Goal: Task Accomplishment & Management: Use online tool/utility

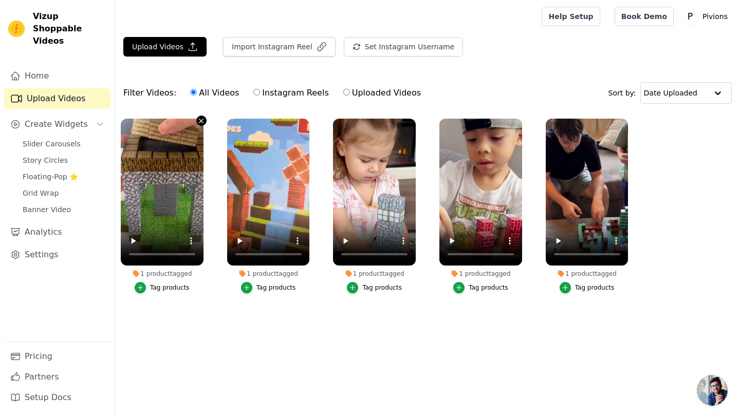
click at [201, 124] on icon "button" at bounding box center [201, 121] width 8 height 8
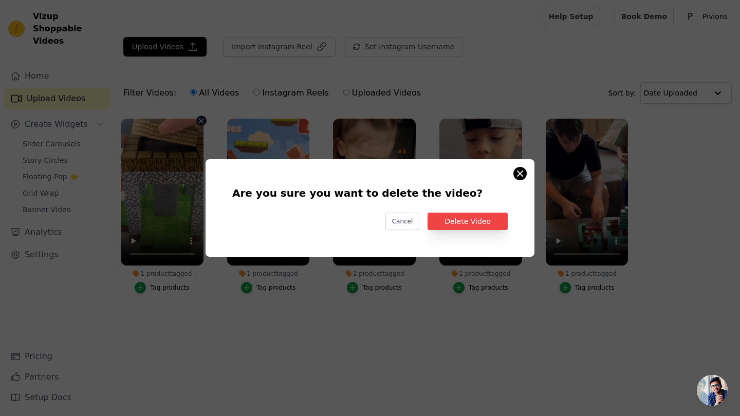
click at [519, 172] on button "Are you sure you want to delete the video? Cancel Delete Video 1 product tagged…" at bounding box center [520, 174] width 12 height 12
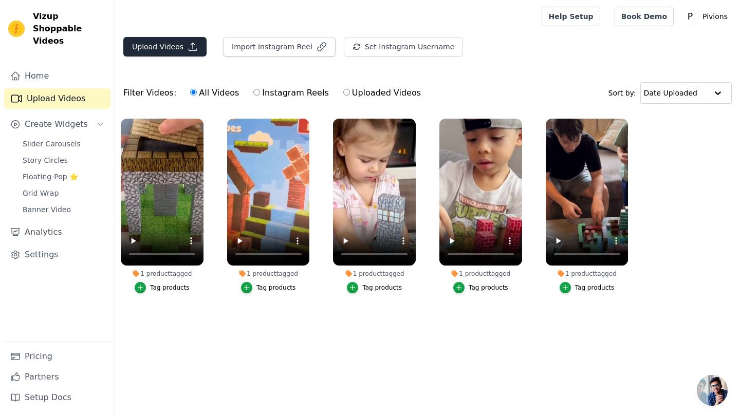
click at [162, 52] on button "Upload Videos" at bounding box center [164, 47] width 83 height 20
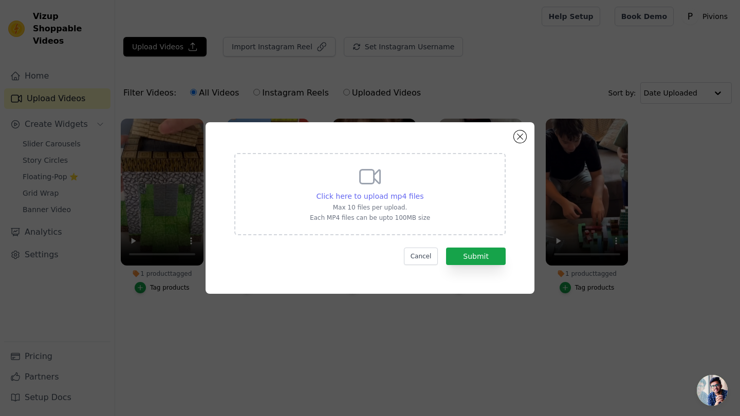
click at [381, 194] on span "Click here to upload mp4 files" at bounding box center [370, 196] width 107 height 8
click at [423, 191] on input "Click here to upload mp4 files Max 10 files per upload. Each MP4 files can be u…" at bounding box center [423, 191] width 1 height 1
type input "C:\fakepath\FILE 2025-09-27 14:59:09.mp4"
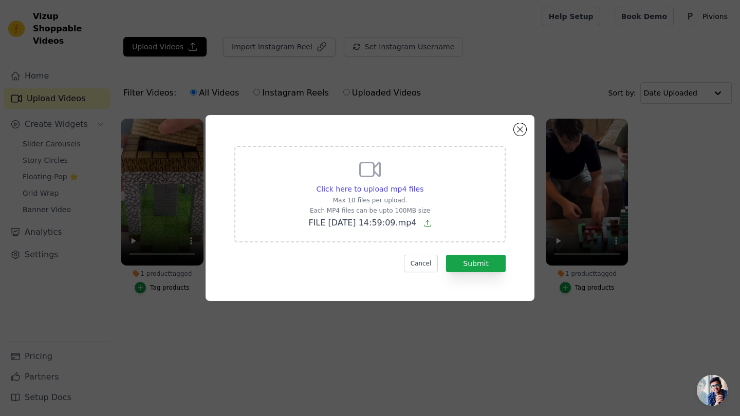
click at [484, 273] on div "Click here to upload mp4 files Max 10 files per upload. Each MP4 files can be u…" at bounding box center [370, 208] width 292 height 149
click at [484, 271] on button "Submit" at bounding box center [476, 263] width 60 height 17
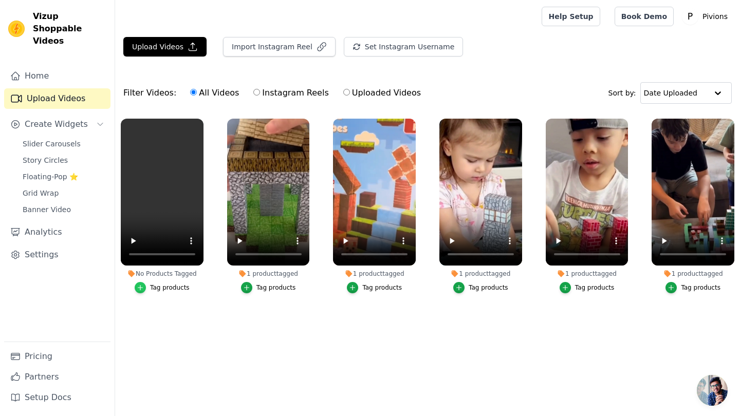
click at [142, 286] on icon "button" at bounding box center [140, 287] width 7 height 7
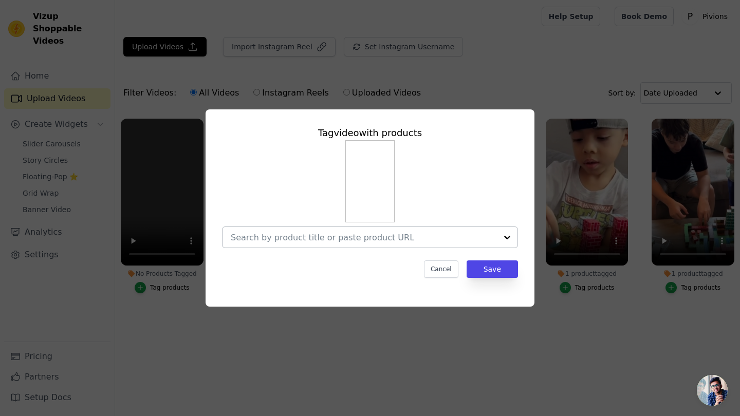
click at [295, 237] on div at bounding box center [507, 237] width 21 height 21
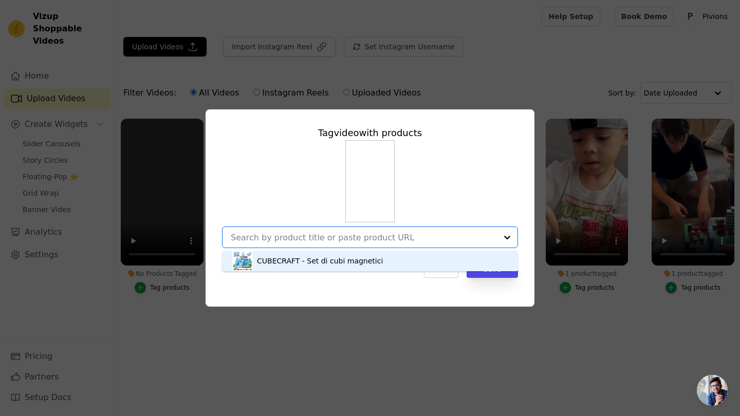
click at [295, 265] on div "CUBECRAFT - Set di cubi magnetici" at bounding box center [320, 261] width 126 height 10
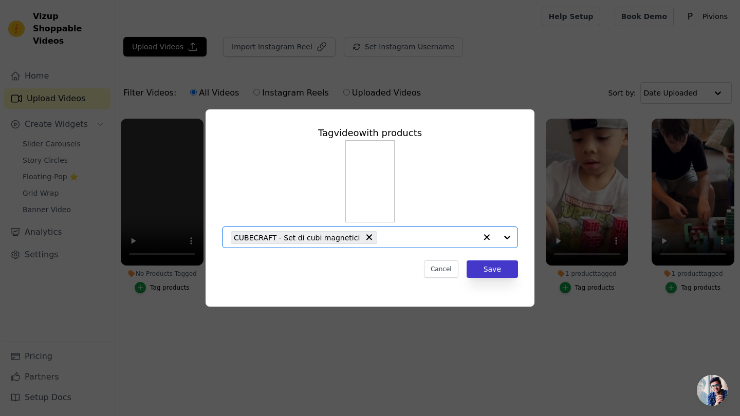
click at [295, 263] on button "Save" at bounding box center [492, 269] width 51 height 17
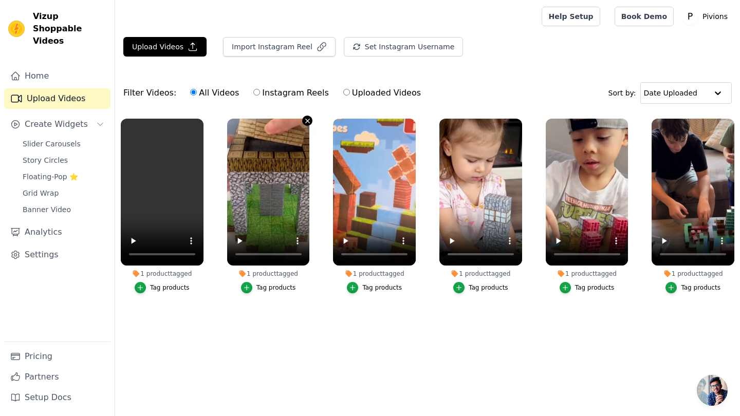
click at [295, 120] on icon "button" at bounding box center [308, 121] width 8 height 8
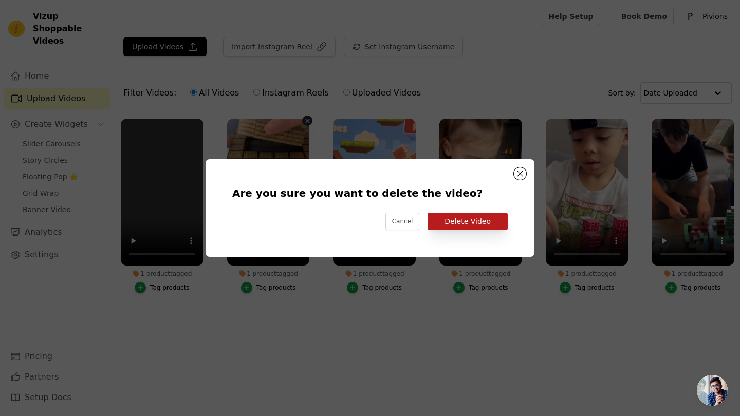
click at [295, 226] on button "Delete Video" at bounding box center [468, 221] width 80 height 17
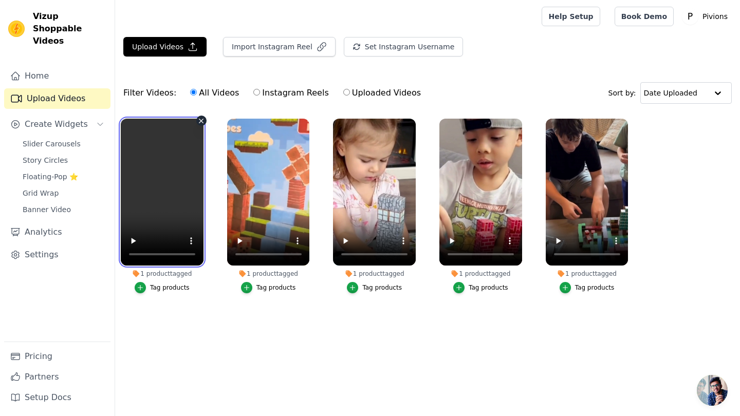
click at [166, 181] on video at bounding box center [162, 192] width 83 height 147
click at [140, 252] on video at bounding box center [162, 192] width 83 height 147
click at [58, 139] on span "Slider Carousels" at bounding box center [52, 144] width 58 height 10
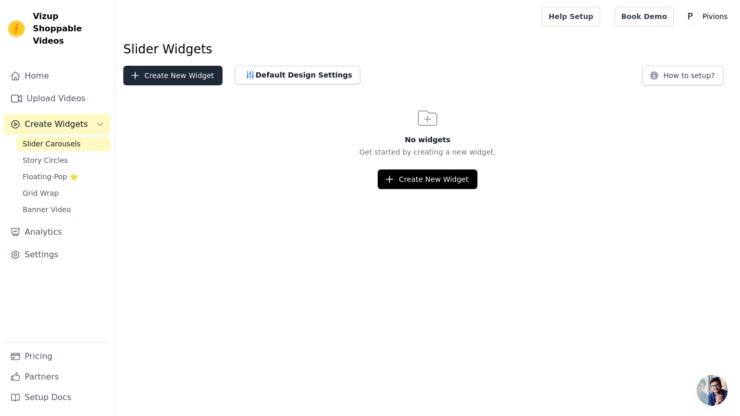
click at [191, 83] on button "Create New Widget" at bounding box center [172, 76] width 99 height 20
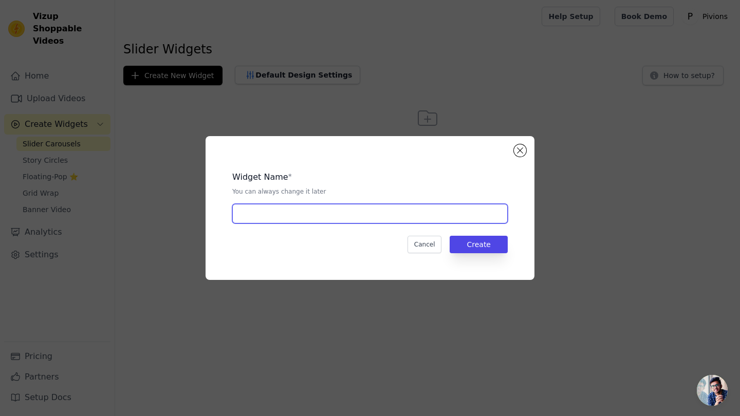
click at [295, 215] on input "text" at bounding box center [370, 214] width 276 height 20
type input "video 10"
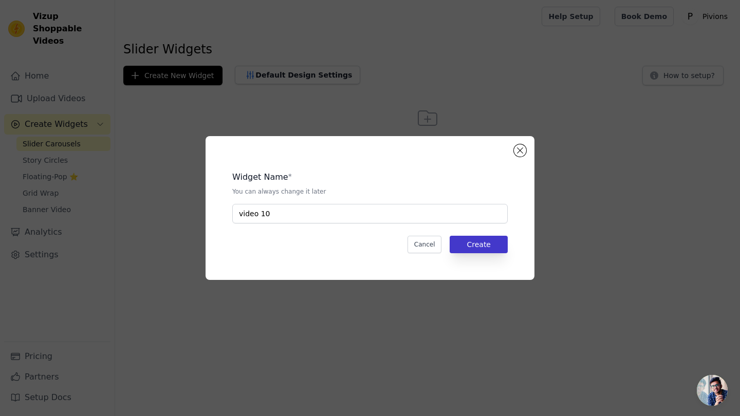
click at [295, 243] on button "Create" at bounding box center [479, 244] width 58 height 17
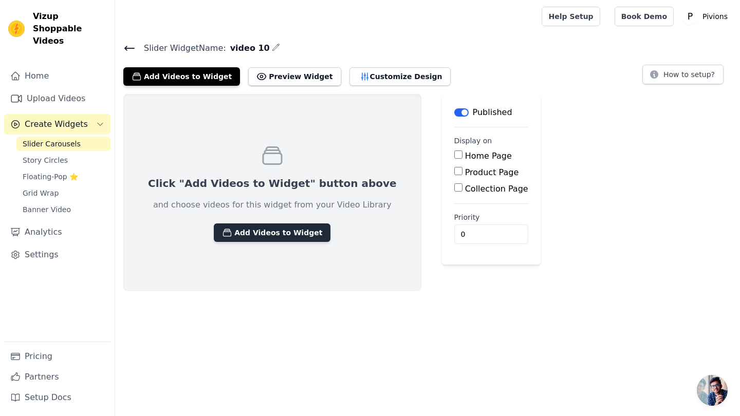
click at [268, 237] on button "Add Videos to Widget" at bounding box center [272, 233] width 117 height 19
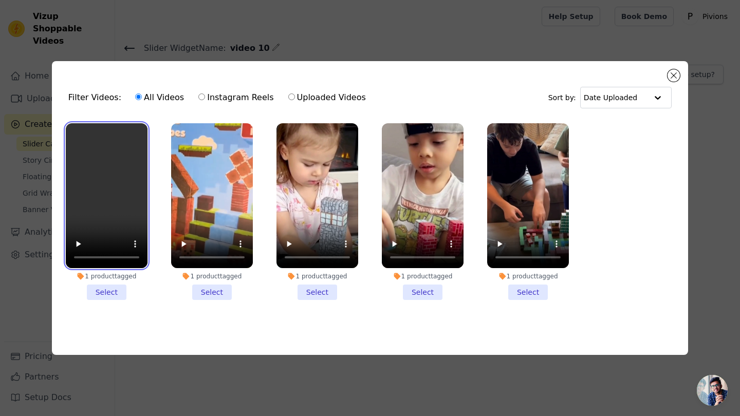
click at [125, 200] on video at bounding box center [107, 195] width 82 height 145
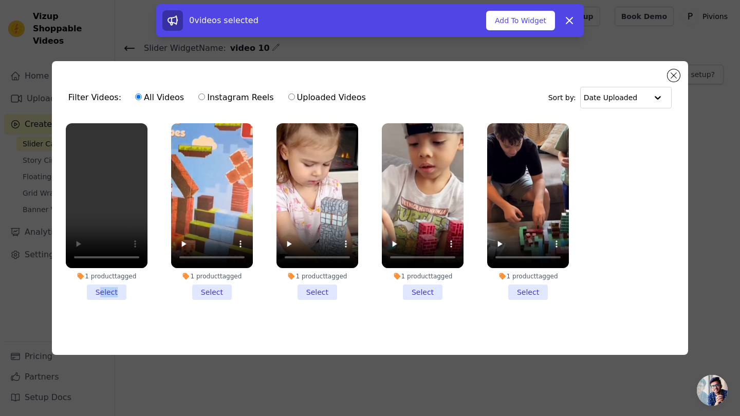
click at [100, 297] on li "1 product tagged Select" at bounding box center [107, 211] width 82 height 177
click at [0, 0] on input "1 product tagged Select" at bounding box center [0, 0] width 0 height 0
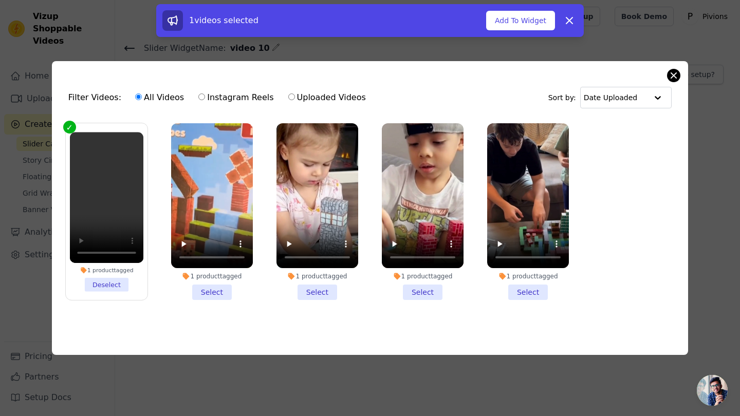
click at [295, 76] on button "Close modal" at bounding box center [674, 75] width 12 height 12
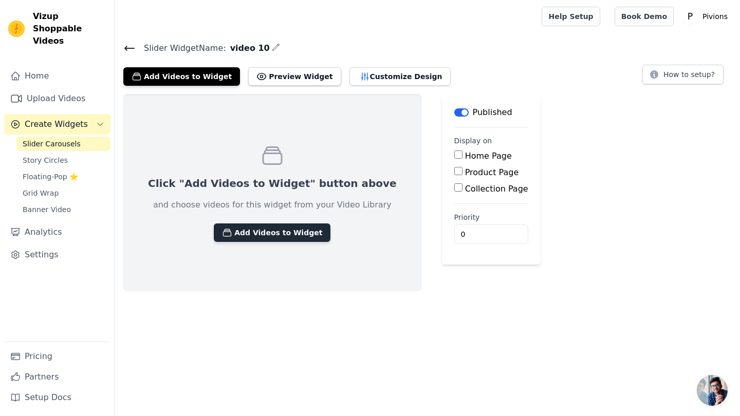
click at [261, 239] on button "Add Videos to Widget" at bounding box center [272, 233] width 117 height 19
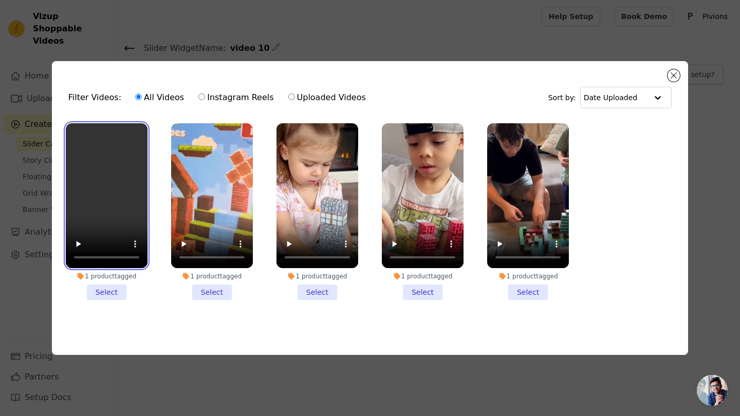
click at [127, 247] on video at bounding box center [107, 195] width 82 height 145
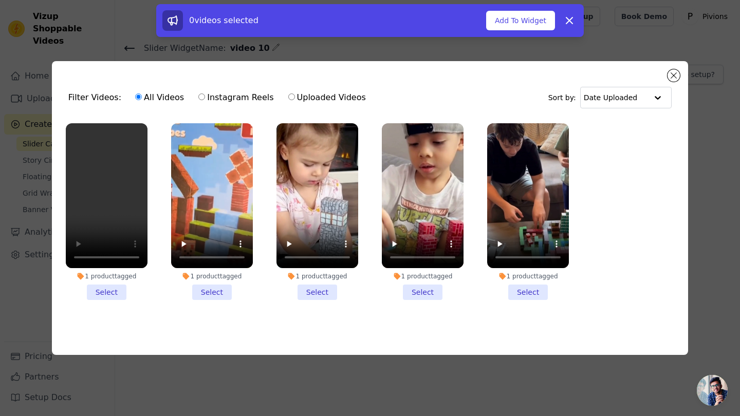
click at [114, 288] on li "1 product tagged Select" at bounding box center [107, 211] width 82 height 177
click at [0, 0] on input "1 product tagged Select" at bounding box center [0, 0] width 0 height 0
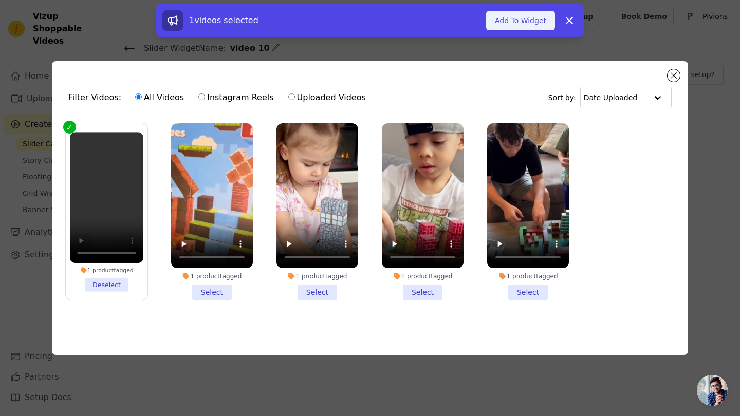
click at [295, 20] on button "Add To Widget" at bounding box center [520, 21] width 69 height 20
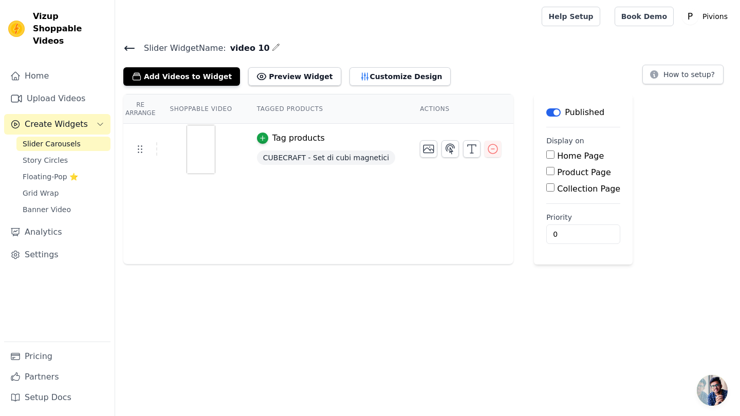
click at [295, 170] on div "Product Page" at bounding box center [583, 173] width 74 height 12
click at [295, 172] on div "Product Page" at bounding box center [583, 173] width 74 height 12
click at [295, 173] on input "Product Page" at bounding box center [550, 171] width 8 height 8
checkbox input "true"
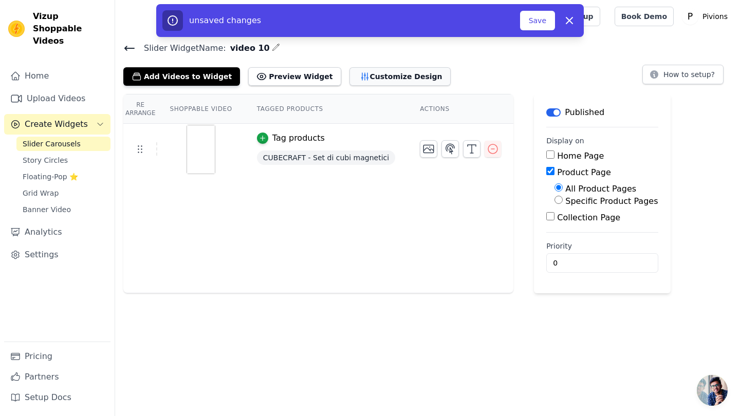
click at [295, 75] on button "Customize Design" at bounding box center [400, 76] width 101 height 19
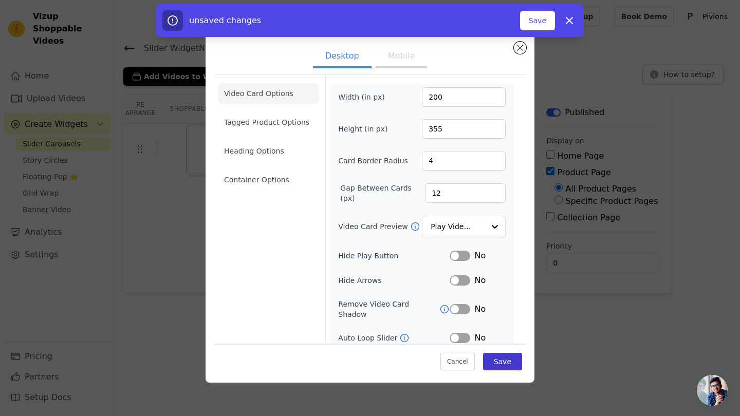
click at [295, 367] on button "Save" at bounding box center [502, 361] width 39 height 17
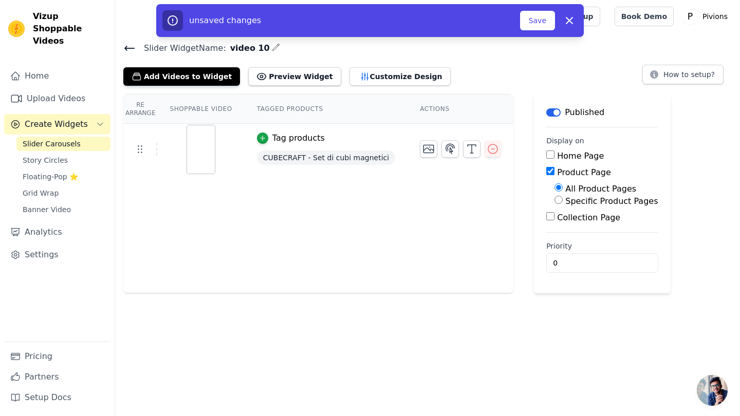
click at [130, 49] on icon at bounding box center [129, 48] width 12 height 12
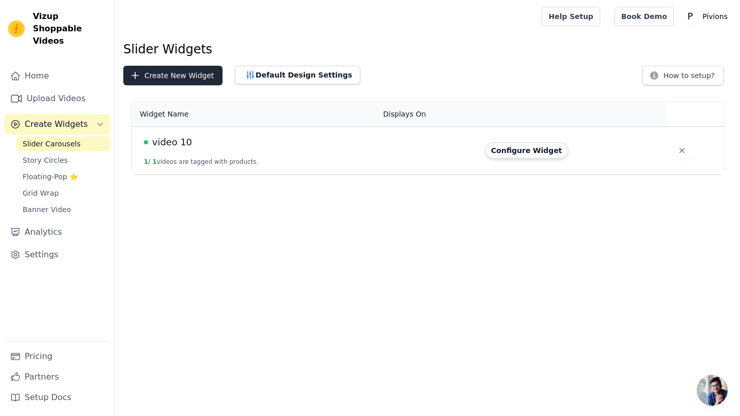
click at [178, 80] on button "Create New Widget" at bounding box center [172, 76] width 99 height 20
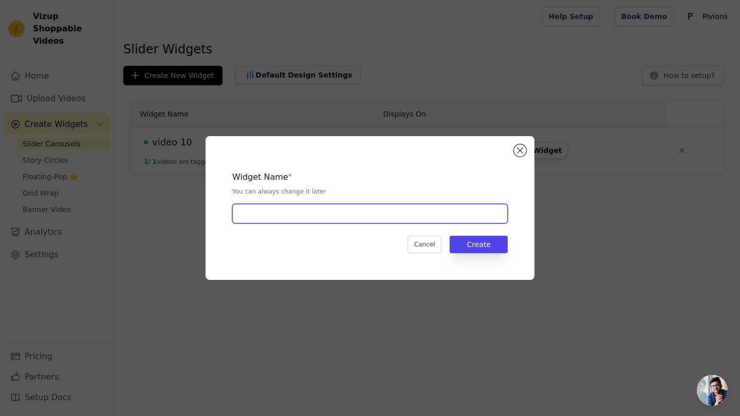
click at [280, 216] on input "text" at bounding box center [370, 214] width 276 height 20
click at [255, 210] on input "video9" at bounding box center [370, 214] width 276 height 20
click at [260, 212] on input "video9" at bounding box center [370, 214] width 276 height 20
click at [258, 213] on input "video9" at bounding box center [370, 214] width 276 height 20
type input "video 9"
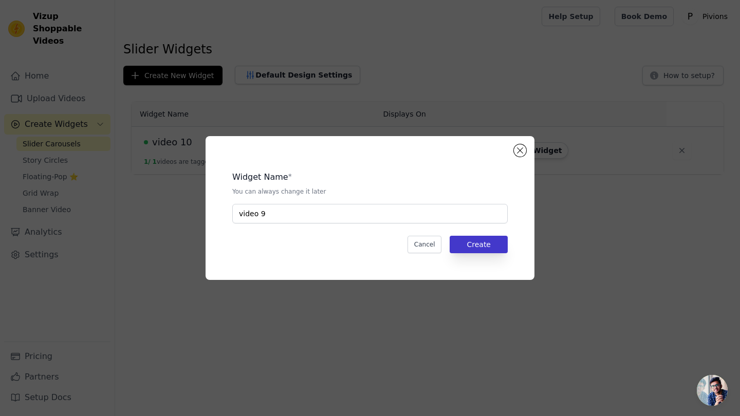
click at [295, 240] on button "Create" at bounding box center [479, 244] width 58 height 17
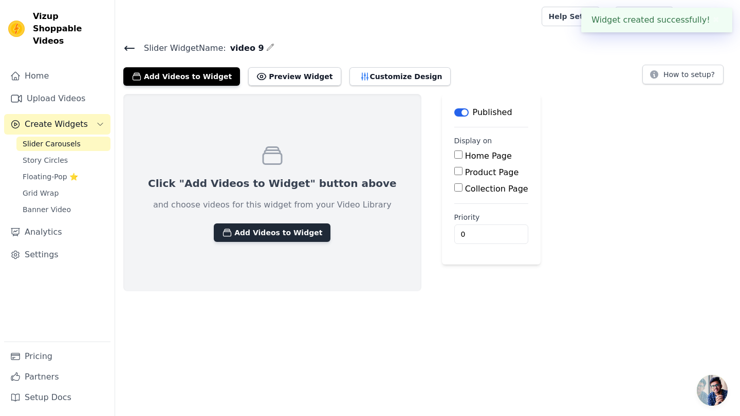
click at [245, 231] on button "Add Videos to Widget" at bounding box center [272, 233] width 117 height 19
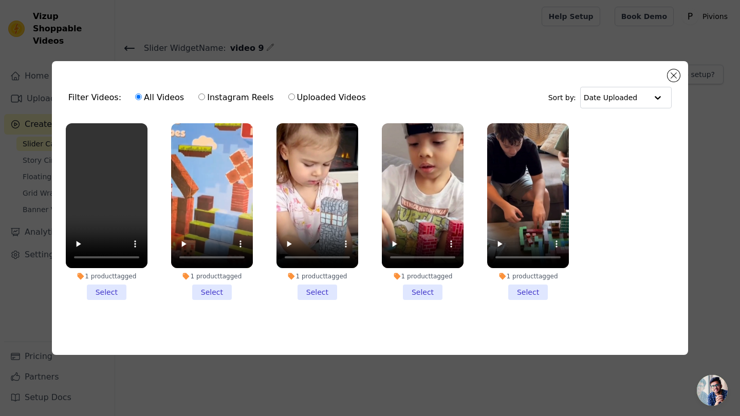
click at [261, 33] on div "Filter Videos: All Videos Instagram Reels Uploaded Videos Sort by: Date Uploade…" at bounding box center [370, 208] width 740 height 416
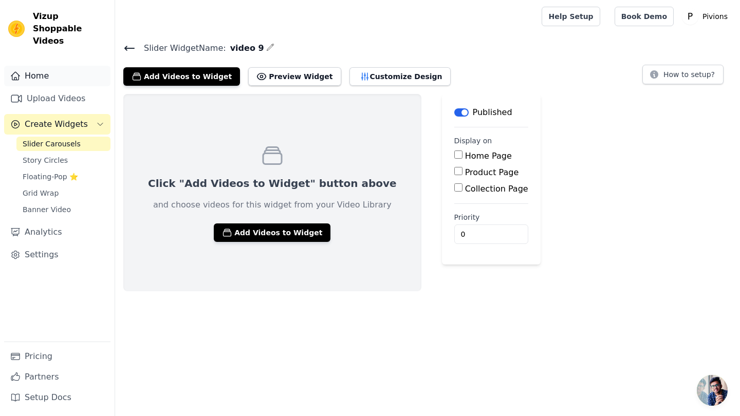
click at [54, 66] on link "Home" at bounding box center [57, 76] width 106 height 21
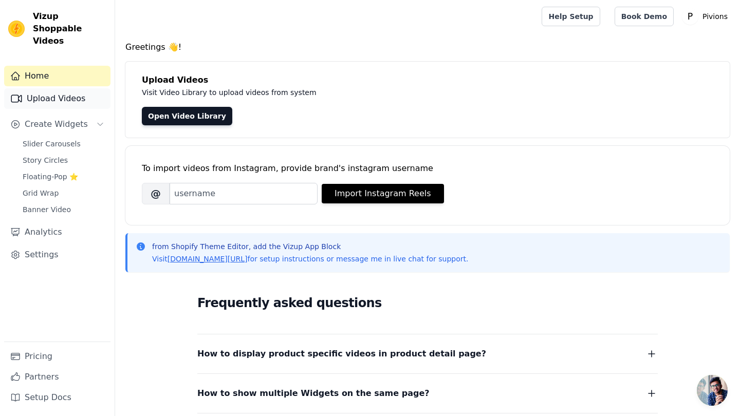
click at [66, 90] on link "Upload Videos" at bounding box center [57, 98] width 106 height 21
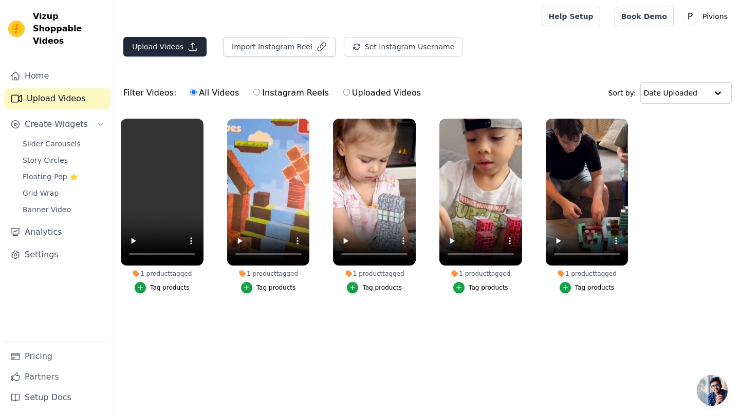
click at [171, 52] on button "Upload Videos" at bounding box center [164, 47] width 83 height 20
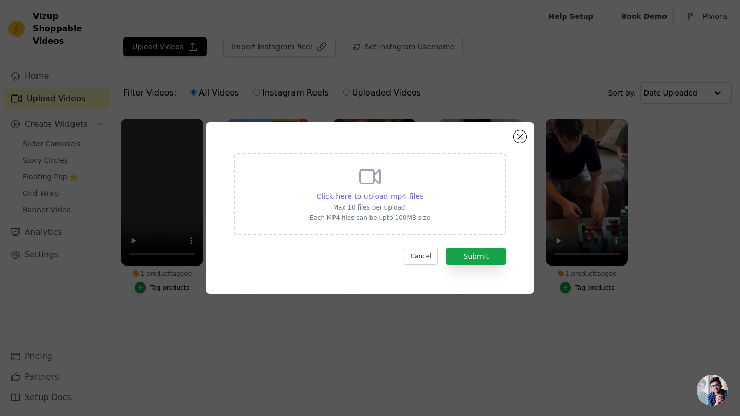
click at [295, 197] on span "Click here to upload mp4 files" at bounding box center [370, 196] width 107 height 8
click at [295, 191] on input "Click here to upload mp4 files Max 10 files per upload. Each MP4 files can be u…" at bounding box center [423, 191] width 1 height 1
type input "C:\fakepath\FILE 2025-09-27 15:15:57.mp4"
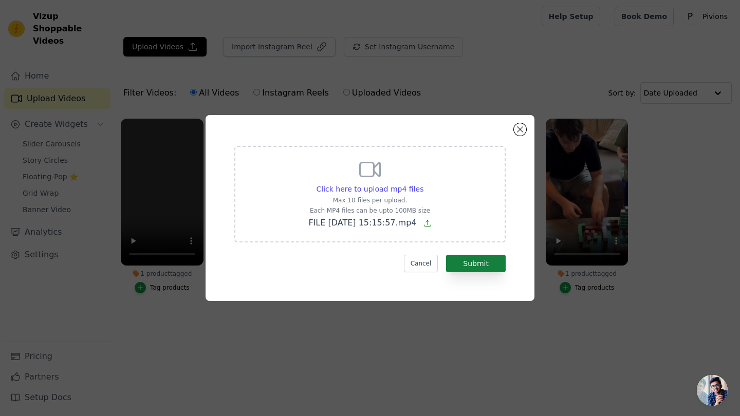
click at [295, 259] on button "Submit" at bounding box center [476, 263] width 60 height 17
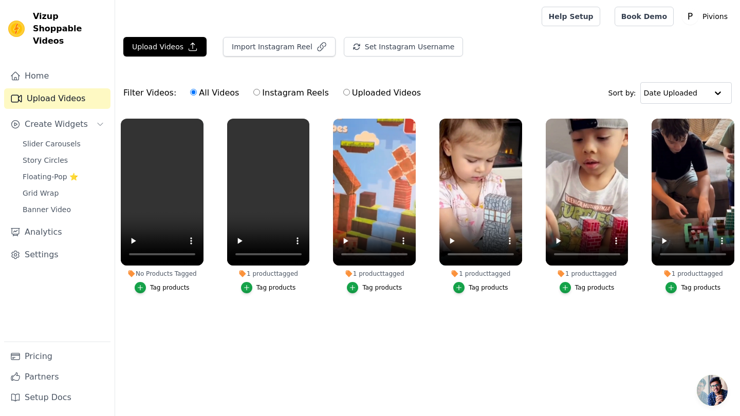
click at [160, 288] on div "Tag products" at bounding box center [170, 288] width 40 height 8
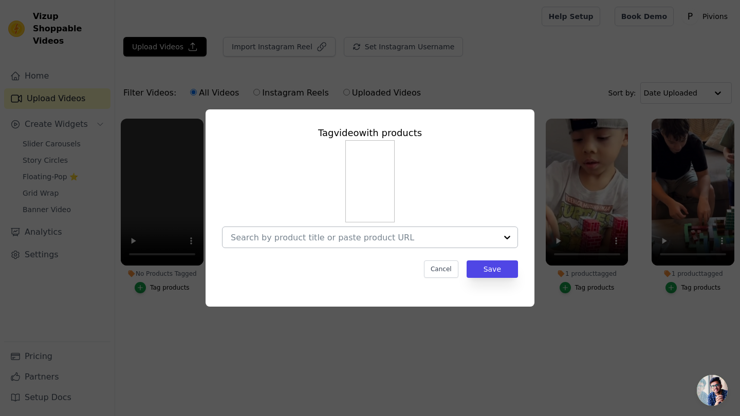
click at [336, 237] on input "No Products Tagged Tag video with products Cancel Save Tag products" at bounding box center [364, 238] width 266 height 10
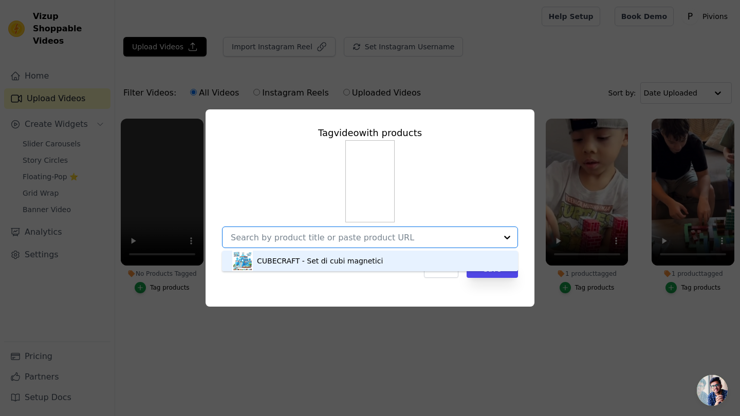
click at [297, 270] on div "CUBECRAFT - Set di cubi magnetici" at bounding box center [370, 261] width 276 height 21
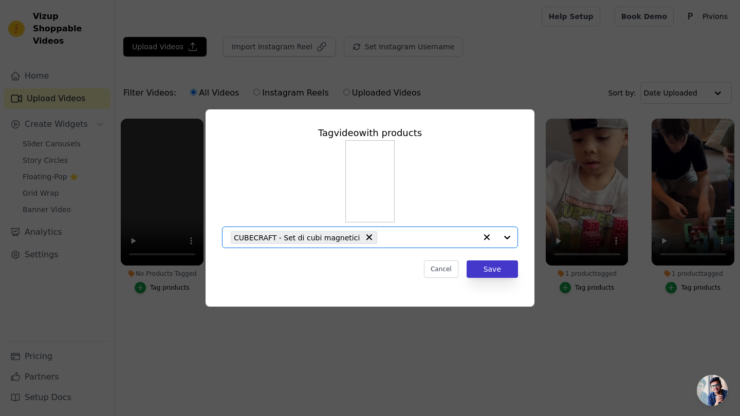
click at [496, 266] on button "Save" at bounding box center [492, 269] width 51 height 17
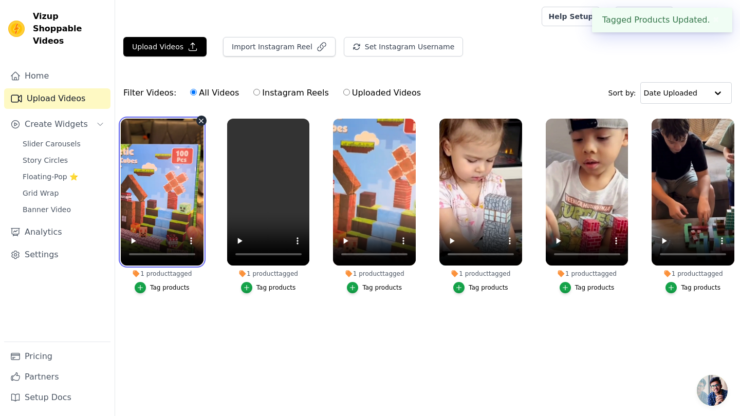
click at [157, 192] on video at bounding box center [162, 192] width 83 height 147
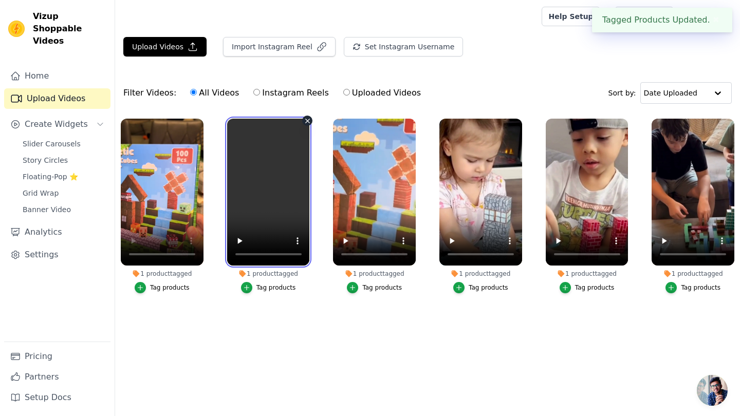
click at [273, 191] on video at bounding box center [268, 192] width 83 height 147
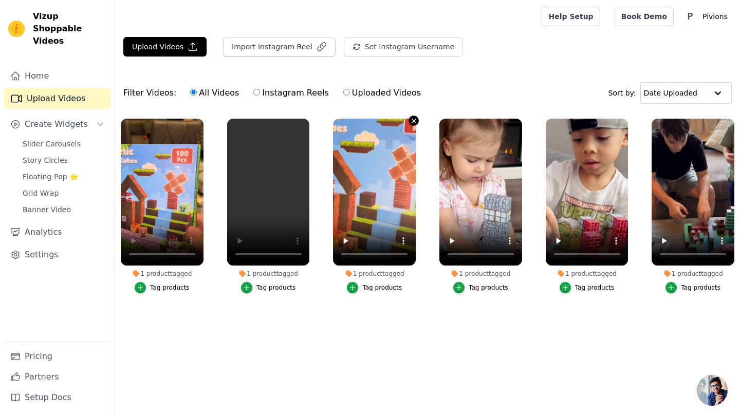
click at [413, 120] on icon "button" at bounding box center [414, 121] width 4 height 4
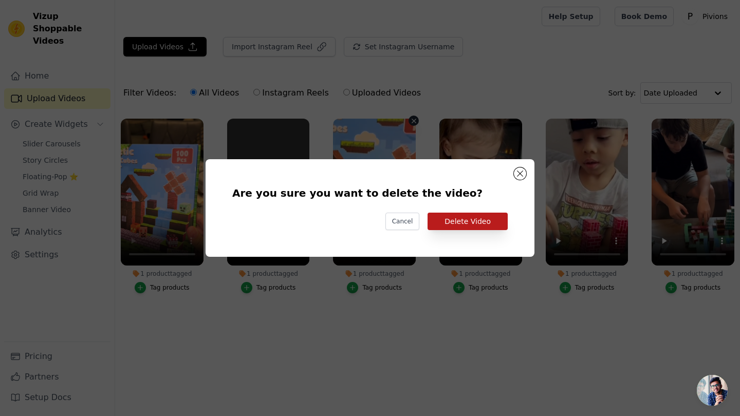
click at [438, 215] on button "Delete Video" at bounding box center [468, 221] width 80 height 17
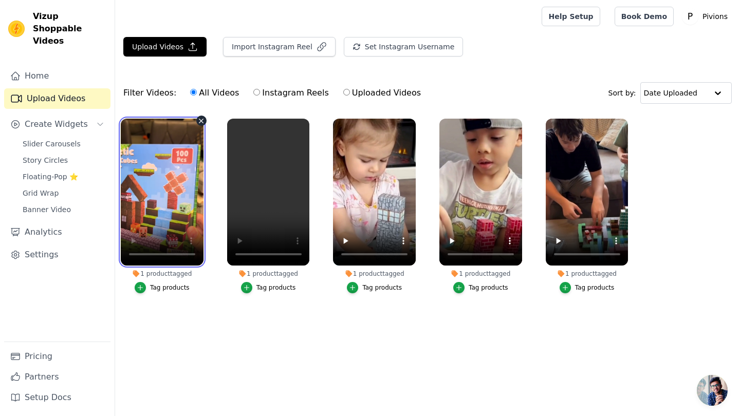
click at [188, 133] on video at bounding box center [162, 192] width 83 height 147
click at [64, 139] on span "Slider Carousels" at bounding box center [52, 144] width 58 height 10
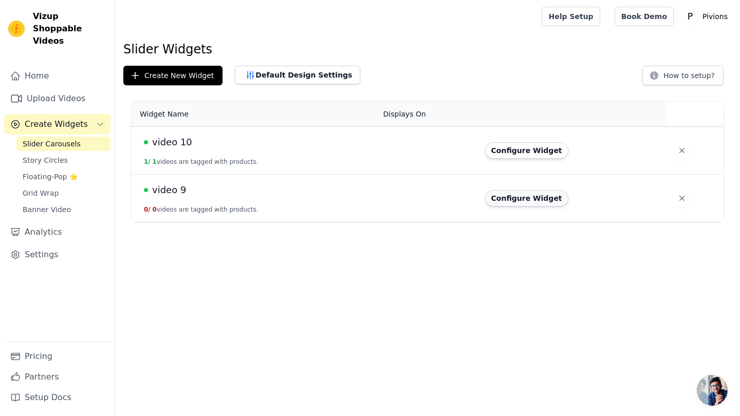
click at [520, 196] on button "Configure Widget" at bounding box center [526, 198] width 83 height 16
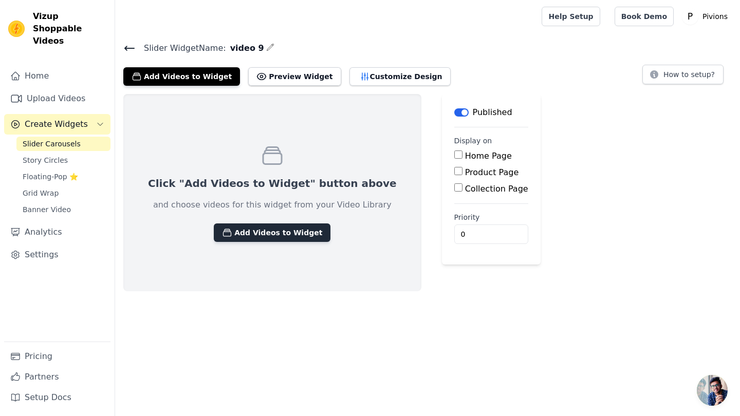
click at [222, 228] on icon "button" at bounding box center [227, 233] width 10 height 10
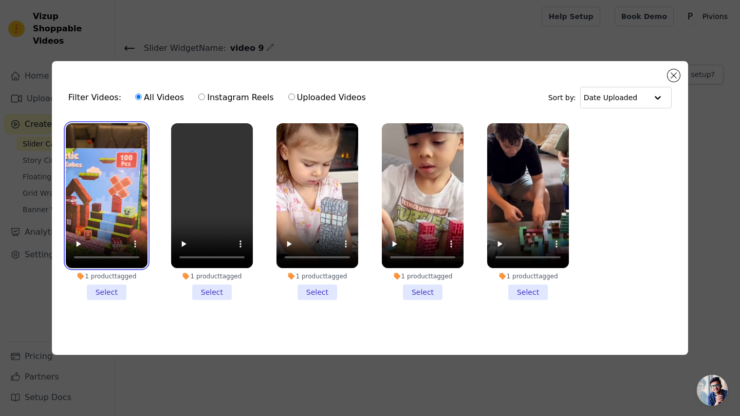
click at [114, 188] on video at bounding box center [107, 195] width 82 height 145
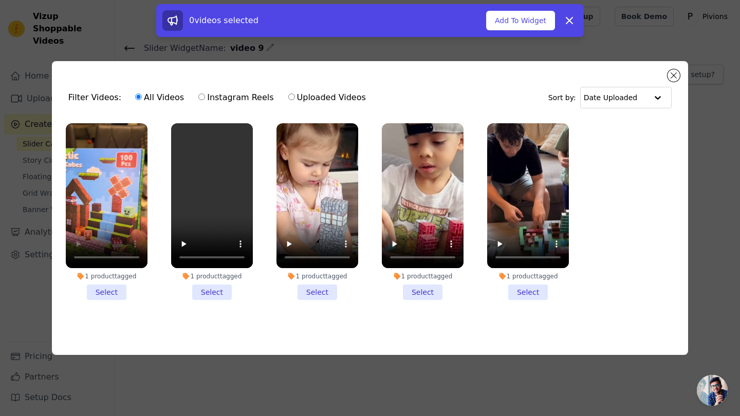
click at [111, 282] on li "1 product tagged Select" at bounding box center [107, 211] width 82 height 177
click at [0, 0] on input "1 product tagged Select" at bounding box center [0, 0] width 0 height 0
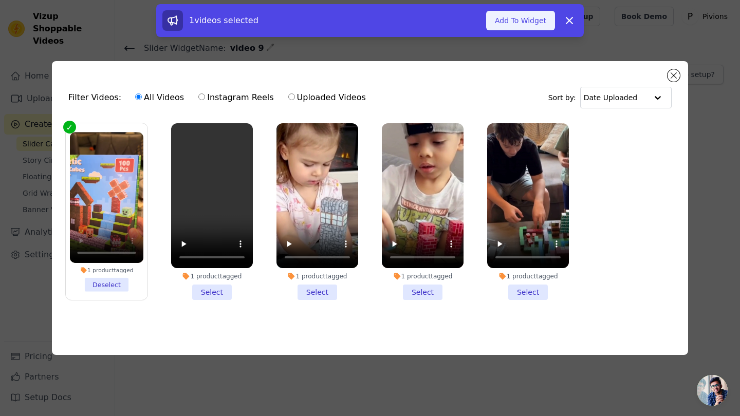
click at [517, 21] on button "Add To Widget" at bounding box center [520, 21] width 69 height 20
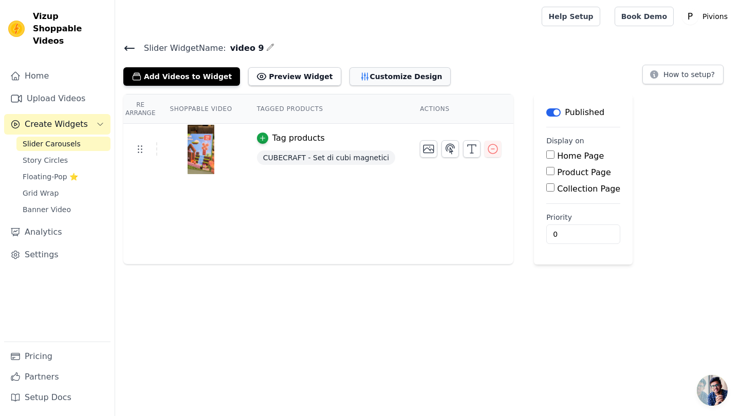
click at [354, 77] on button "Customize Design" at bounding box center [400, 76] width 101 height 19
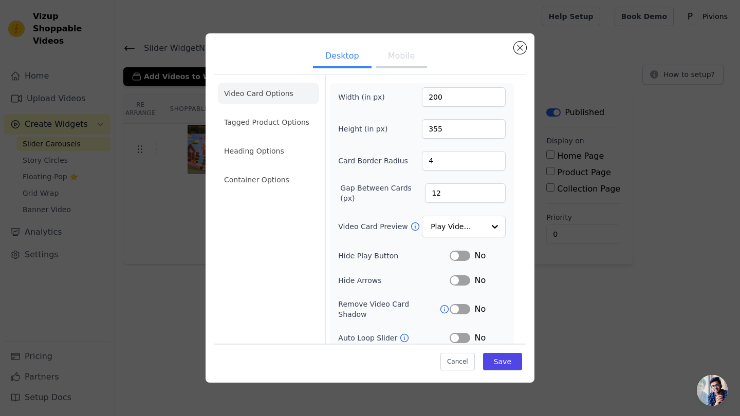
click at [588, 335] on div "Desktop Mobile Video Card Options Tagged Product Options Heading Options Contai…" at bounding box center [369, 208] width 707 height 382
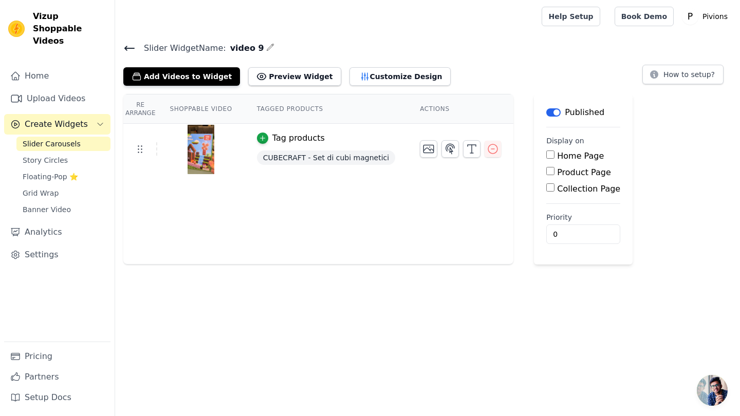
click at [127, 46] on icon at bounding box center [129, 48] width 12 height 12
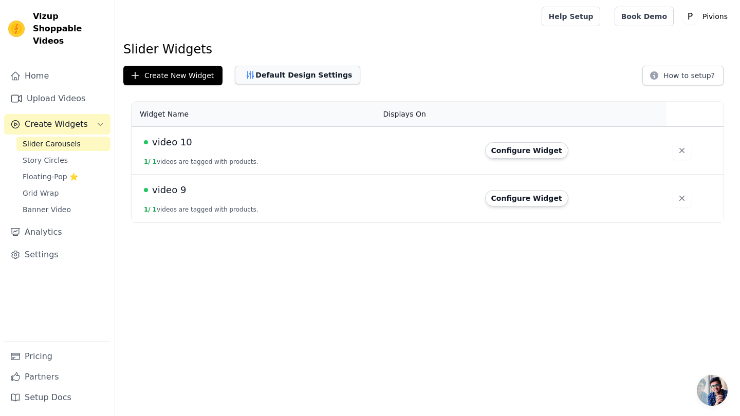
click at [300, 70] on button "Default Design Settings" at bounding box center [297, 75] width 125 height 19
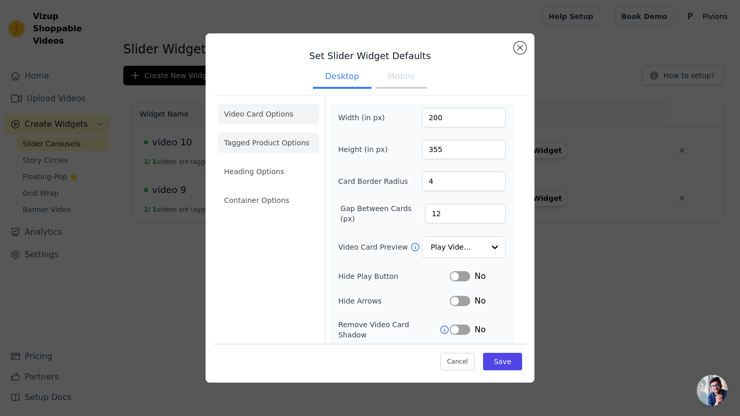
click at [284, 148] on li "Tagged Product Options" at bounding box center [268, 143] width 101 height 21
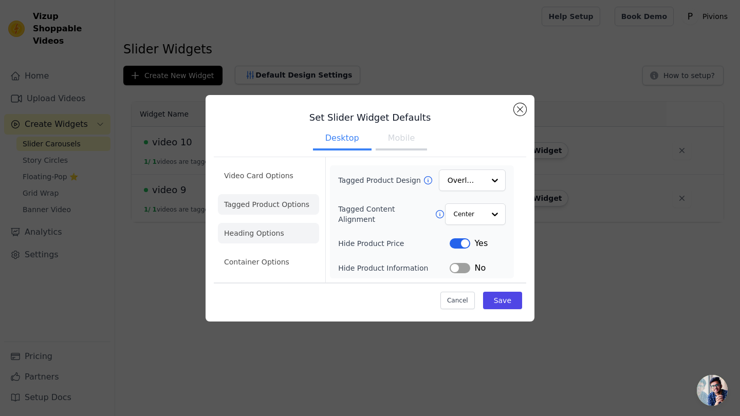
click at [287, 225] on li "Heading Options" at bounding box center [268, 233] width 101 height 21
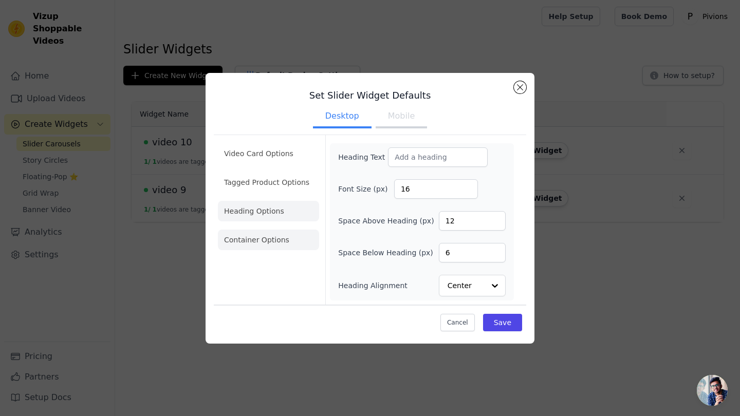
click at [281, 232] on li "Container Options" at bounding box center [268, 240] width 101 height 21
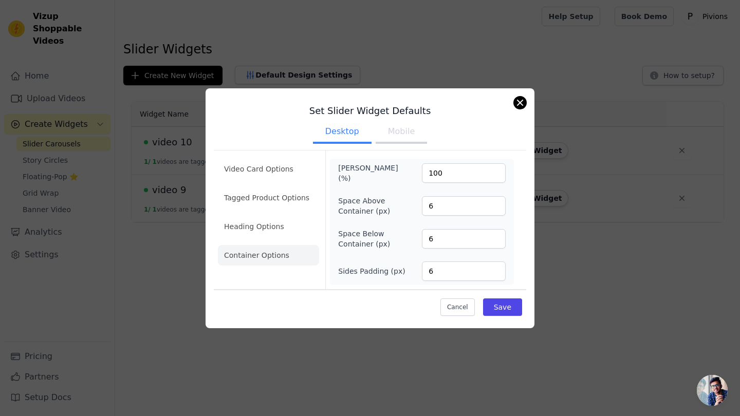
click at [524, 99] on button "Close modal" at bounding box center [520, 103] width 12 height 12
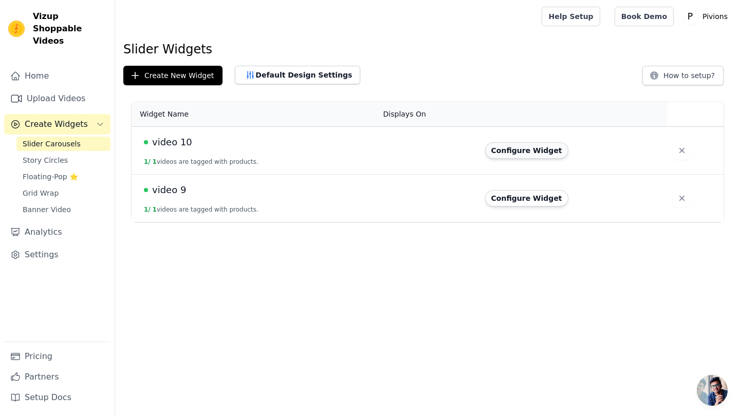
click at [495, 155] on button "Configure Widget" at bounding box center [526, 150] width 83 height 16
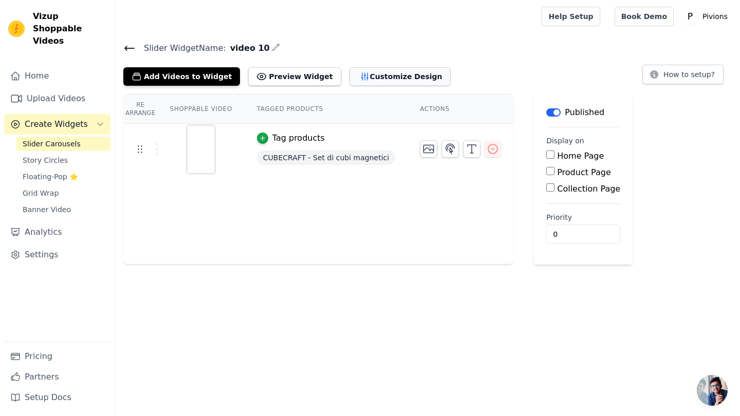
click at [353, 80] on button "Customize Design" at bounding box center [400, 76] width 101 height 19
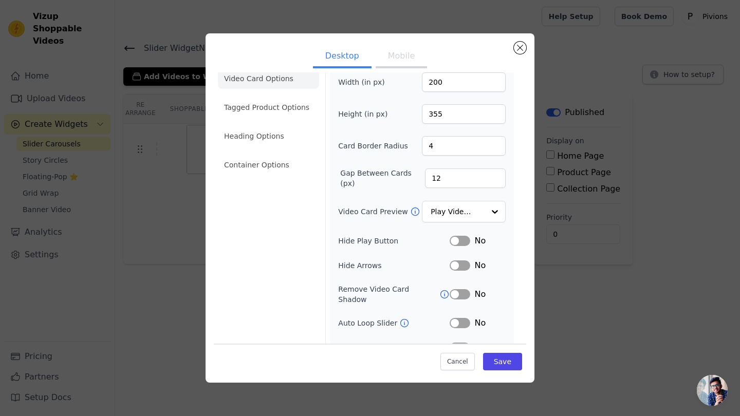
scroll to position [18, 0]
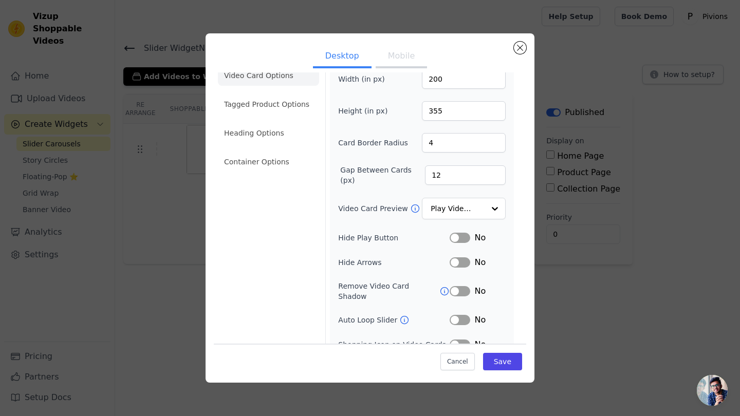
click at [400, 63] on button "Mobile" at bounding box center [401, 57] width 51 height 23
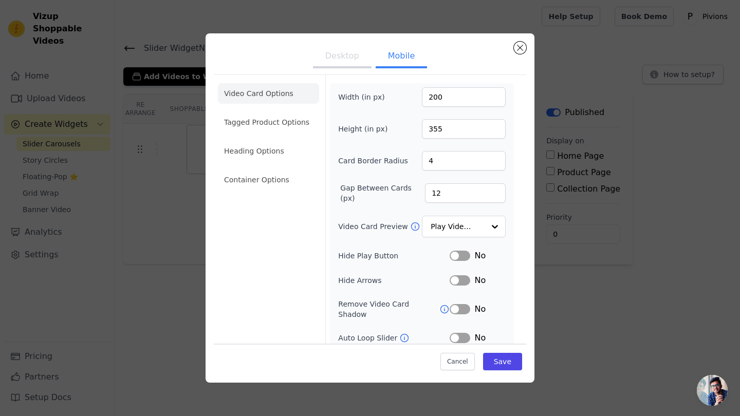
scroll to position [0, 0]
click at [240, 117] on li "Tagged Product Options" at bounding box center [268, 122] width 101 height 21
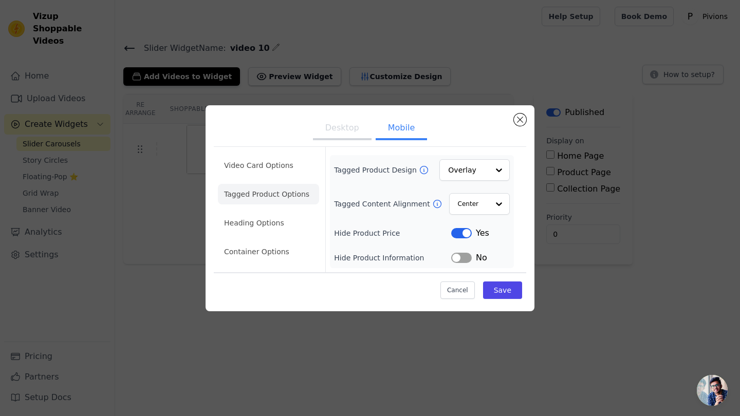
click at [469, 233] on button "Label" at bounding box center [461, 233] width 21 height 10
click at [503, 286] on button "Save" at bounding box center [502, 290] width 39 height 17
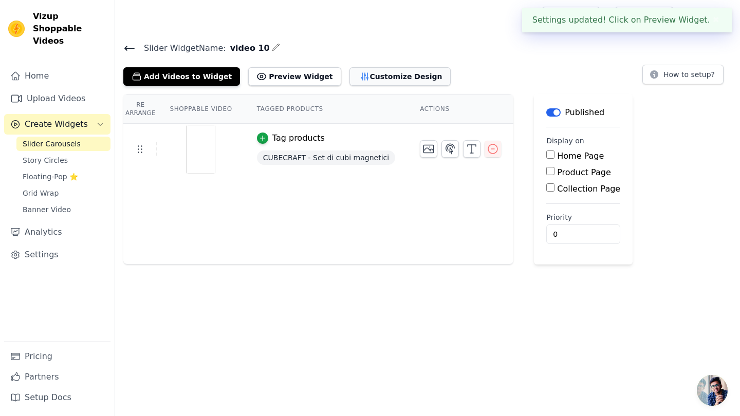
click at [359, 78] on button "Customize Design" at bounding box center [400, 76] width 101 height 19
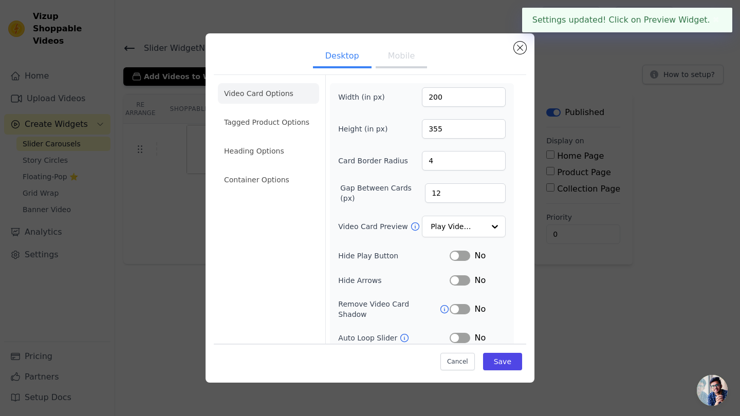
click at [400, 58] on button "Mobile" at bounding box center [401, 57] width 51 height 23
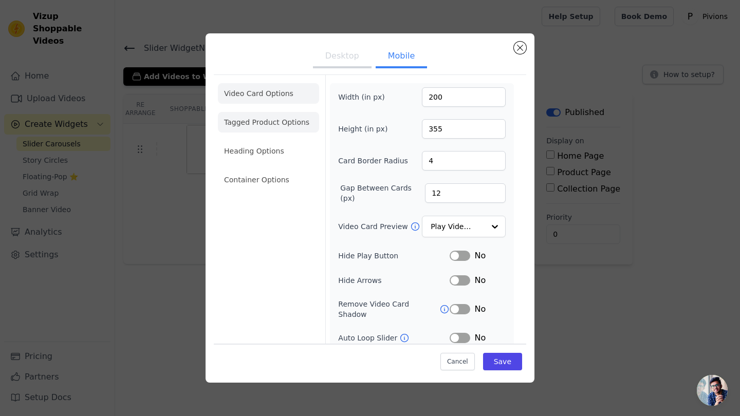
click at [284, 120] on li "Tagged Product Options" at bounding box center [268, 122] width 101 height 21
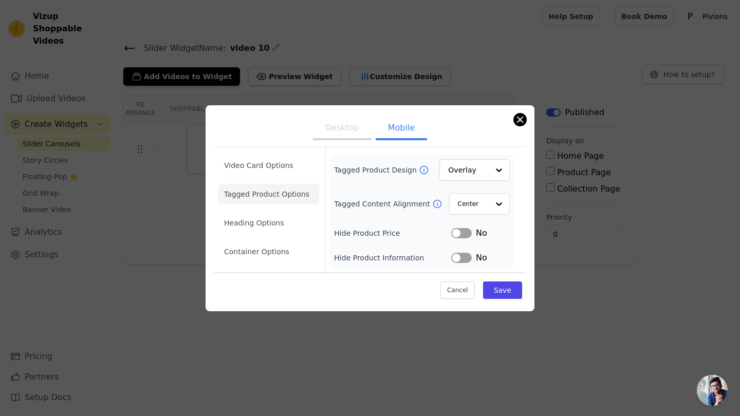
click at [517, 122] on button "Close modal" at bounding box center [520, 120] width 12 height 12
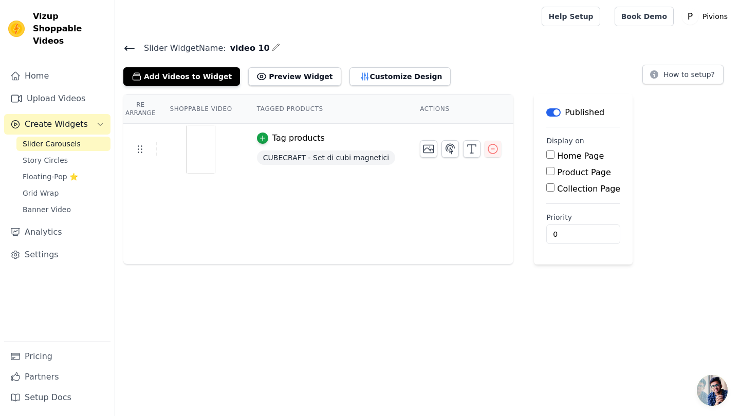
click at [122, 46] on div "Slider Widget Name: video 10 Add Videos to Widget Preview Widget Customize Desi…" at bounding box center [427, 63] width 625 height 45
click at [132, 47] on icon at bounding box center [129, 48] width 12 height 12
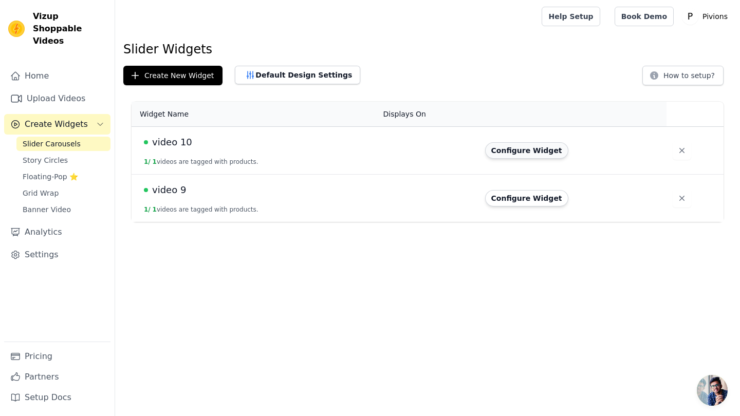
click at [502, 156] on button "Configure Widget" at bounding box center [526, 150] width 83 height 16
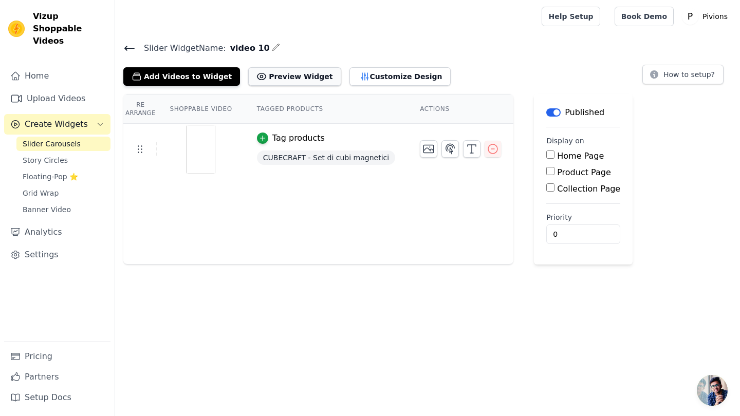
click at [292, 79] on button "Preview Widget" at bounding box center [294, 76] width 93 height 19
click at [354, 76] on button "Customize Design" at bounding box center [400, 76] width 101 height 19
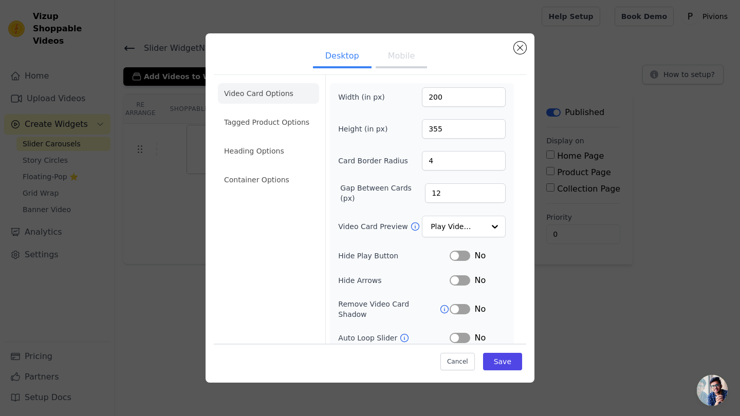
click at [396, 51] on button "Mobile" at bounding box center [401, 57] width 51 height 23
click at [350, 58] on button "Desktop" at bounding box center [342, 57] width 59 height 23
click at [264, 120] on li "Tagged Product Options" at bounding box center [268, 122] width 101 height 21
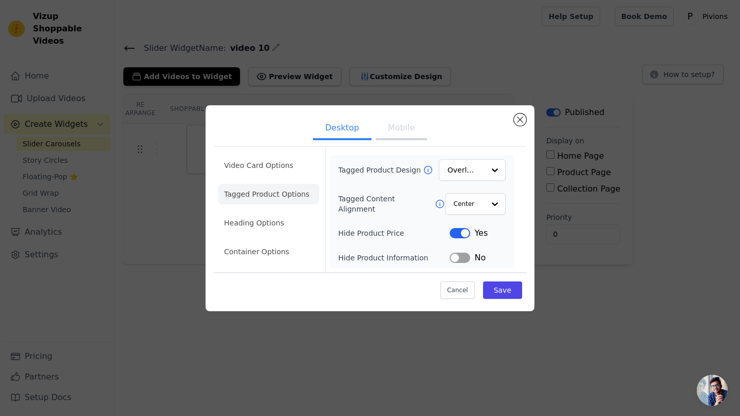
click at [459, 232] on button "Label" at bounding box center [460, 233] width 21 height 10
click at [459, 255] on button "Label" at bounding box center [460, 258] width 21 height 10
click at [498, 296] on button "Save" at bounding box center [502, 290] width 39 height 17
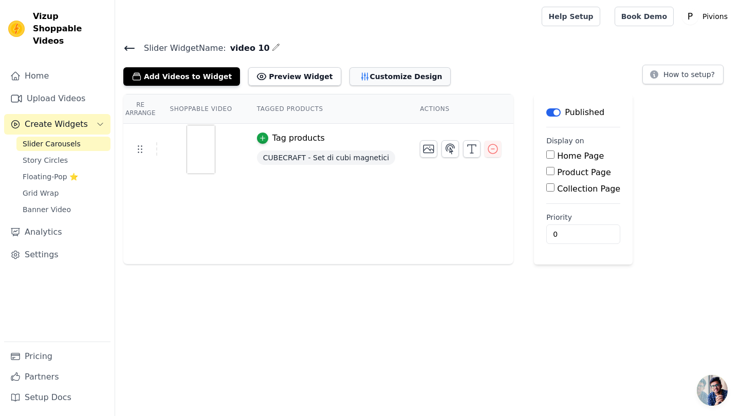
click at [368, 73] on button "Customize Design" at bounding box center [400, 76] width 101 height 19
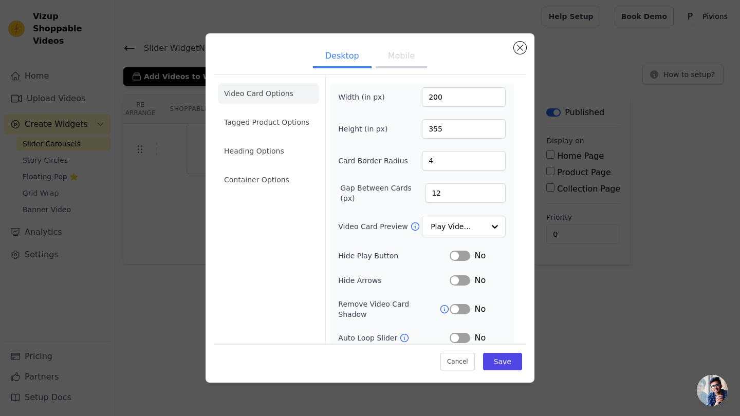
click at [397, 62] on button "Mobile" at bounding box center [401, 57] width 51 height 23
click at [292, 121] on li "Tagged Product Options" at bounding box center [268, 122] width 101 height 21
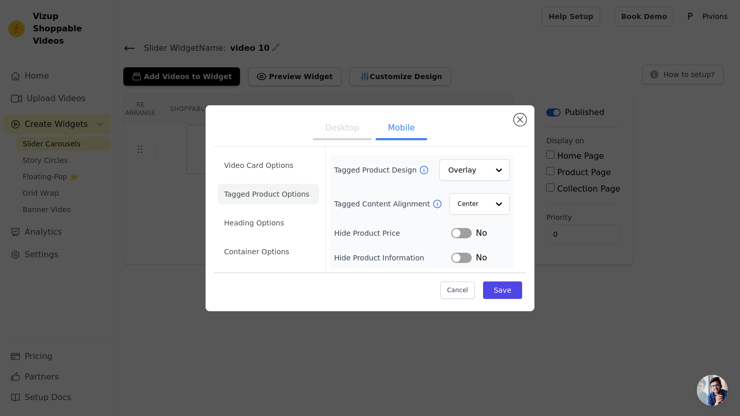
click at [467, 264] on div "No" at bounding box center [480, 258] width 59 height 12
click at [466, 256] on button "Label" at bounding box center [461, 258] width 21 height 10
click at [500, 290] on button "Save" at bounding box center [502, 290] width 39 height 17
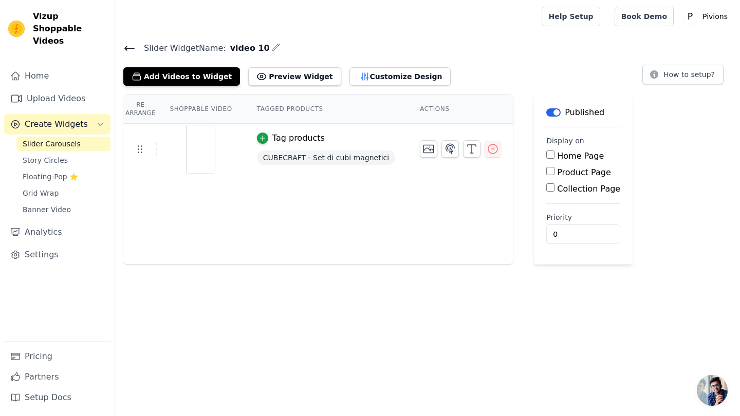
click at [129, 50] on icon at bounding box center [129, 48] width 12 height 12
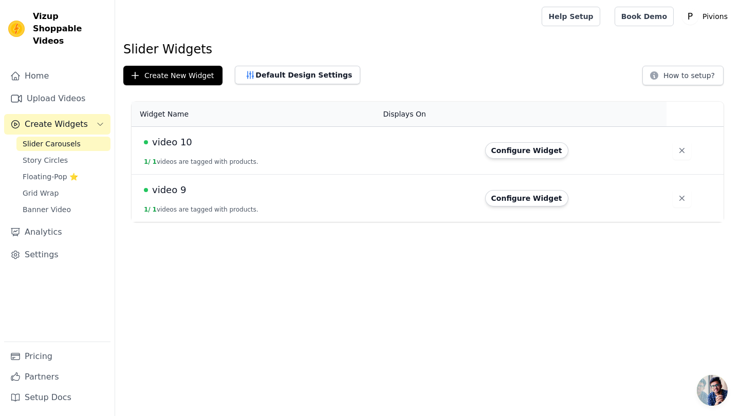
click at [245, 204] on td "video 9 1 / 1 videos are tagged with products." at bounding box center [255, 199] width 246 height 48
click at [167, 193] on span "video 9" at bounding box center [169, 190] width 34 height 14
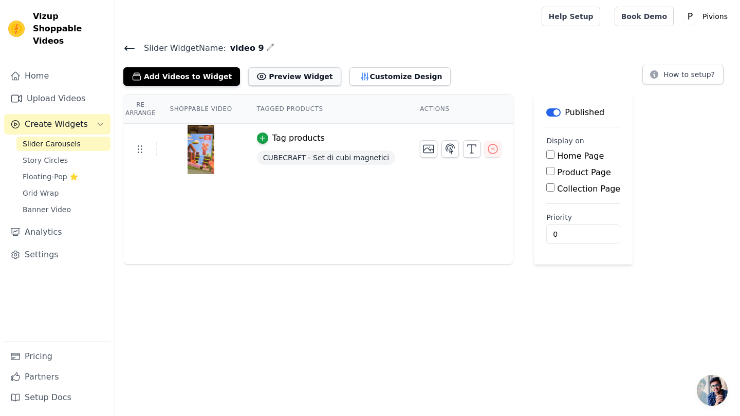
click at [302, 81] on button "Preview Widget" at bounding box center [294, 76] width 93 height 19
click at [350, 74] on button "Customize Design" at bounding box center [400, 76] width 101 height 19
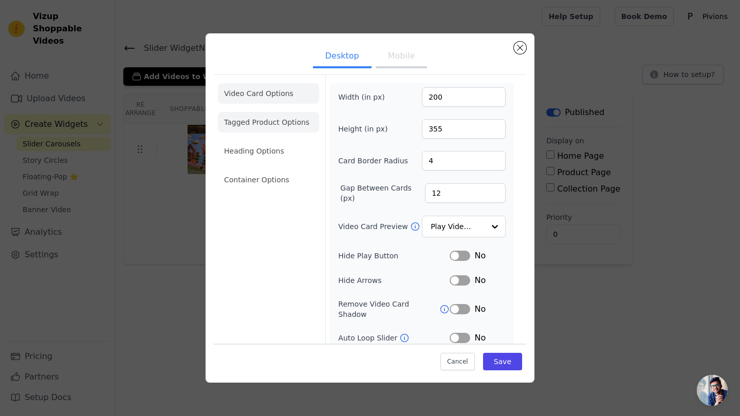
click at [270, 123] on li "Tagged Product Options" at bounding box center [268, 122] width 101 height 21
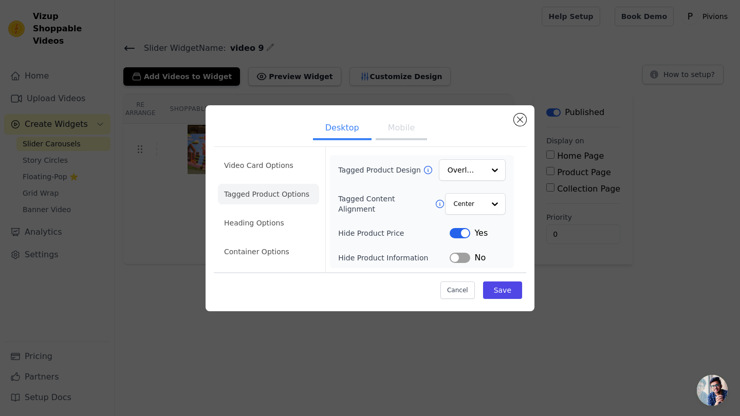
click at [456, 231] on button "Label" at bounding box center [460, 233] width 21 height 10
click at [465, 260] on button "Label" at bounding box center [460, 258] width 21 height 10
click at [403, 129] on button "Mobile" at bounding box center [401, 129] width 51 height 23
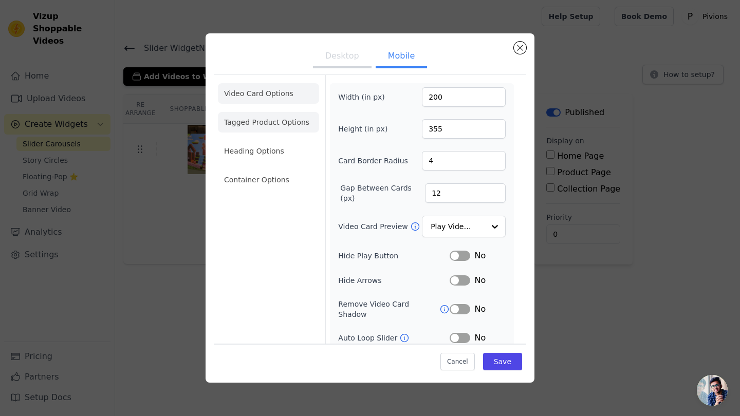
click at [285, 117] on li "Tagged Product Options" at bounding box center [268, 122] width 101 height 21
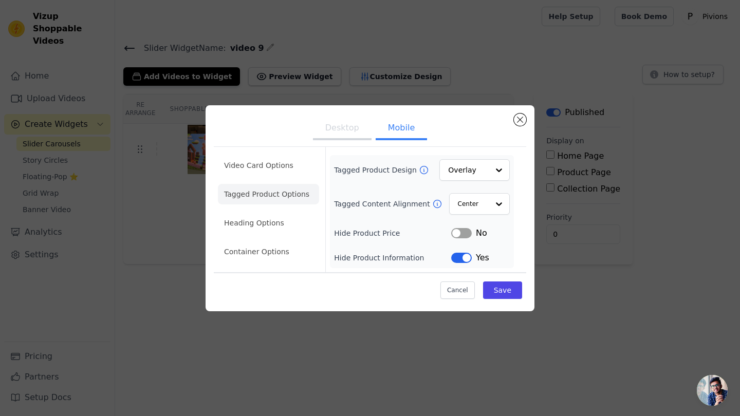
click at [462, 255] on button "Label" at bounding box center [461, 258] width 21 height 10
click at [501, 290] on button "Save" at bounding box center [502, 290] width 39 height 17
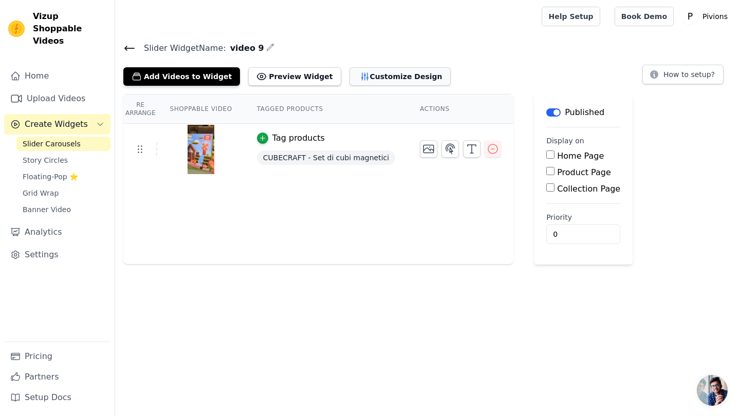
click at [350, 76] on button "Customize Design" at bounding box center [400, 76] width 101 height 19
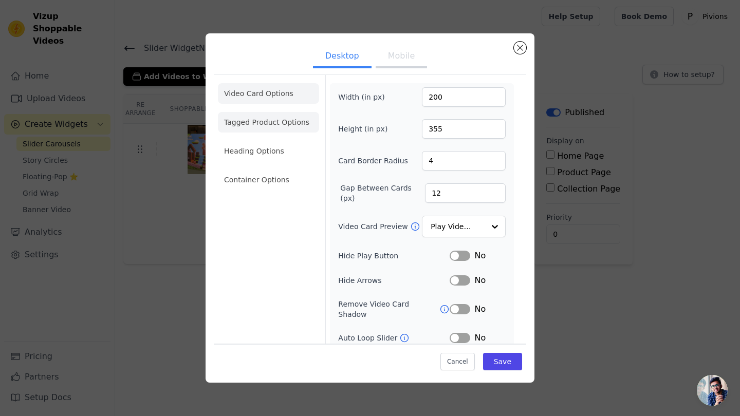
click at [259, 126] on li "Tagged Product Options" at bounding box center [268, 122] width 101 height 21
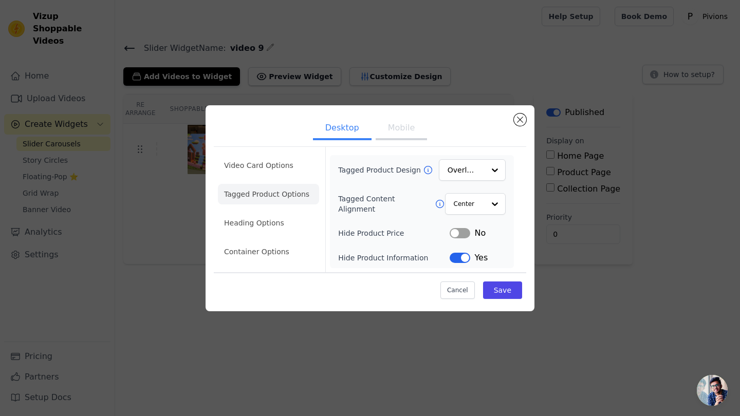
click at [458, 254] on button "Label" at bounding box center [460, 258] width 21 height 10
click at [499, 290] on button "Save" at bounding box center [502, 290] width 39 height 17
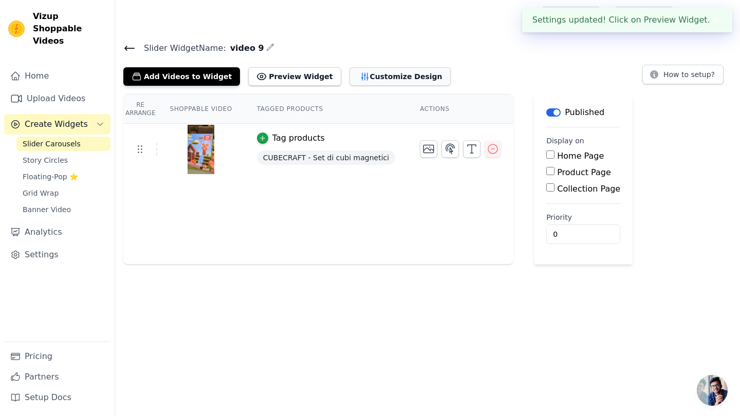
click at [356, 81] on button "Customize Design" at bounding box center [400, 76] width 101 height 19
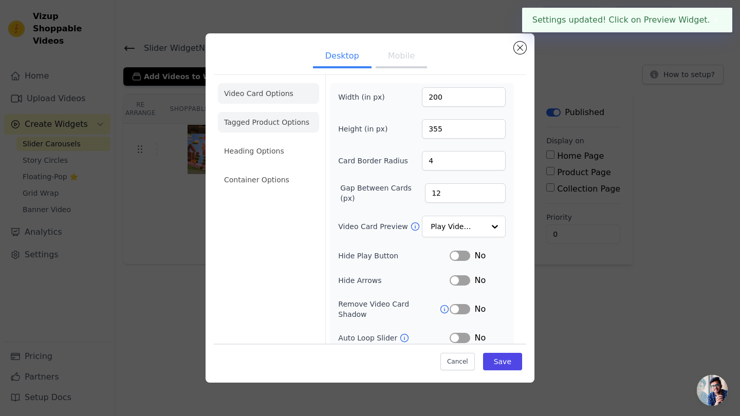
click at [259, 127] on li "Tagged Product Options" at bounding box center [268, 122] width 101 height 21
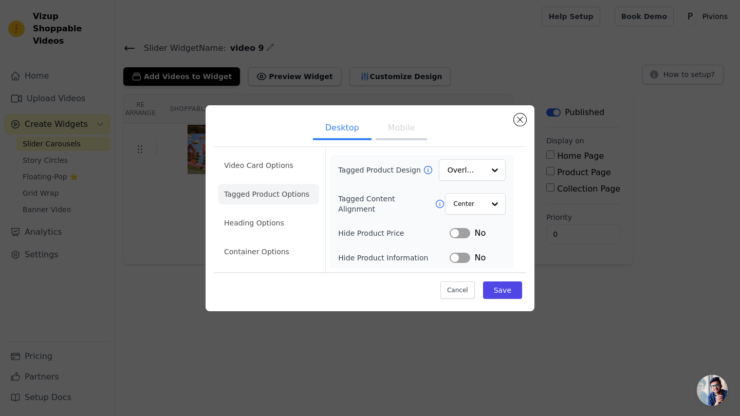
click at [395, 130] on button "Mobile" at bounding box center [401, 129] width 51 height 23
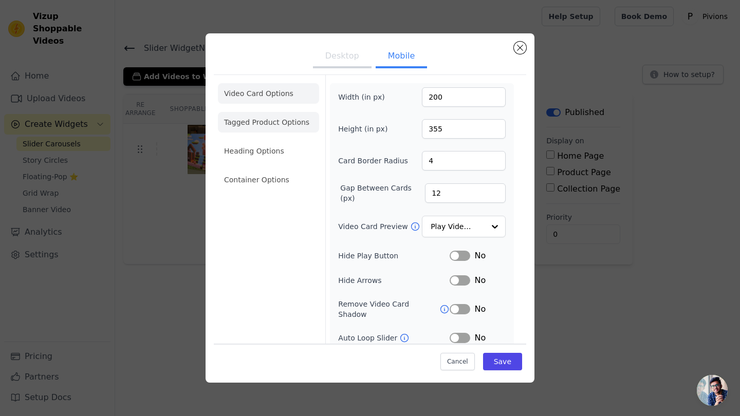
click at [284, 129] on li "Tagged Product Options" at bounding box center [268, 122] width 101 height 21
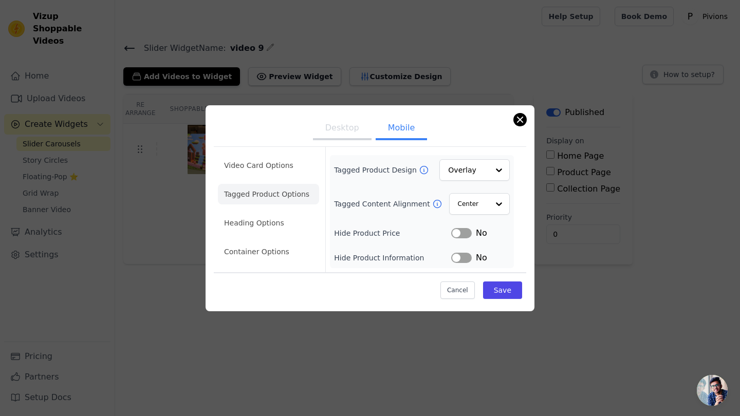
click at [515, 122] on div "Desktop Mobile Video Card Options Tagged Product Options Heading Options Contai…" at bounding box center [370, 208] width 329 height 206
click at [464, 250] on div "Tagged Product Design Overlay Tagged Content Alignment Center Hide Product Pric…" at bounding box center [422, 211] width 176 height 105
click at [464, 254] on button "Label" at bounding box center [461, 258] width 21 height 10
click at [508, 290] on button "Save" at bounding box center [502, 290] width 39 height 17
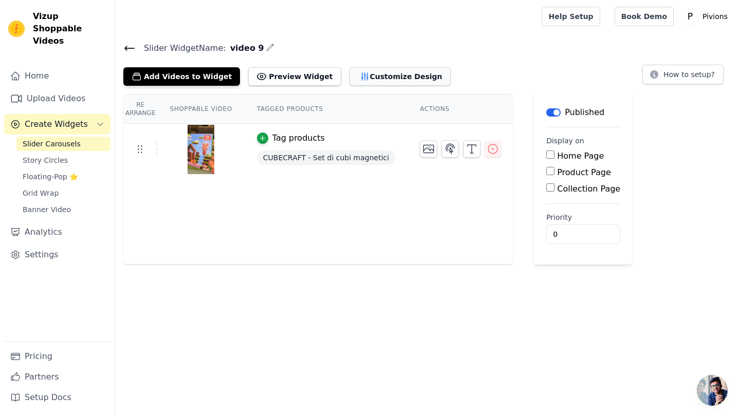
click at [352, 75] on button "Customize Design" at bounding box center [400, 76] width 101 height 19
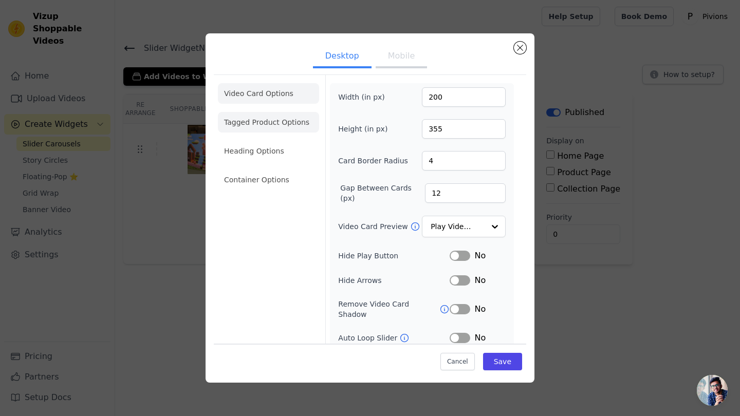
click at [258, 122] on li "Tagged Product Options" at bounding box center [268, 122] width 101 height 21
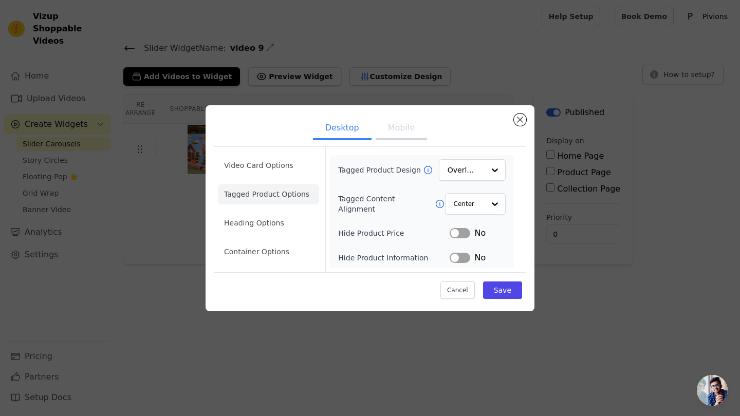
click at [461, 253] on button "Label" at bounding box center [460, 258] width 21 height 10
click at [503, 286] on button "Save" at bounding box center [502, 290] width 39 height 17
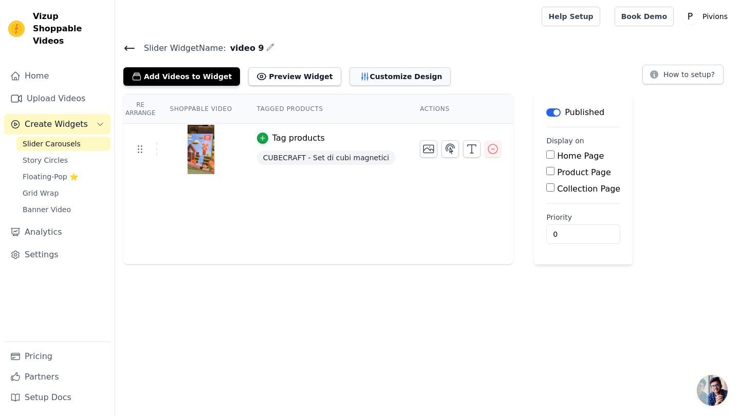
click at [365, 72] on button "Customize Design" at bounding box center [400, 76] width 101 height 19
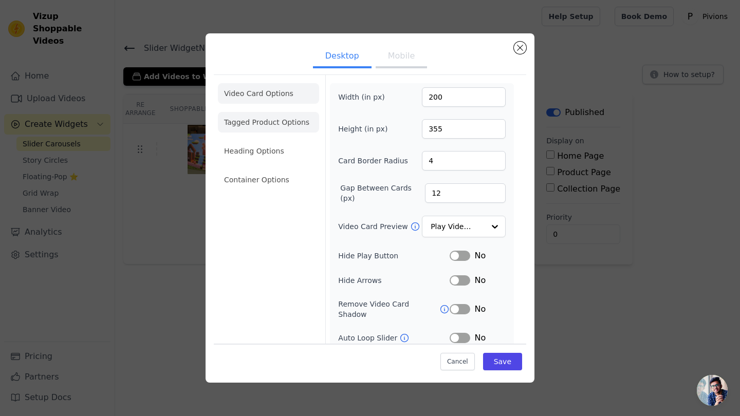
click at [257, 131] on li "Tagged Product Options" at bounding box center [268, 122] width 101 height 21
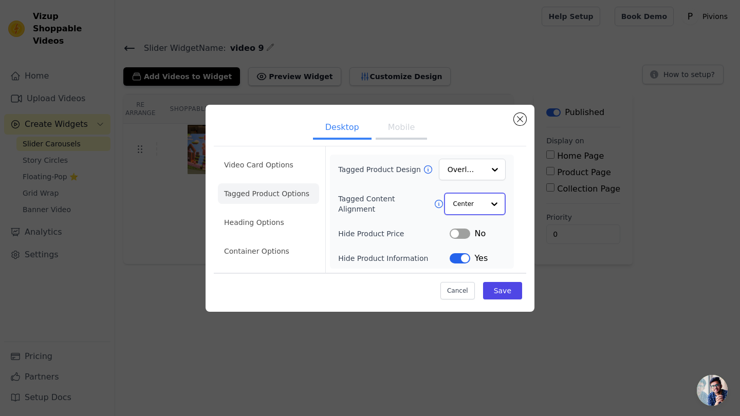
click at [478, 208] on input "Tagged Content Alignment" at bounding box center [468, 204] width 31 height 21
click at [478, 204] on input "Tagged Content Alignment" at bounding box center [468, 204] width 31 height 21
click at [396, 126] on button "Mobile" at bounding box center [401, 129] width 51 height 23
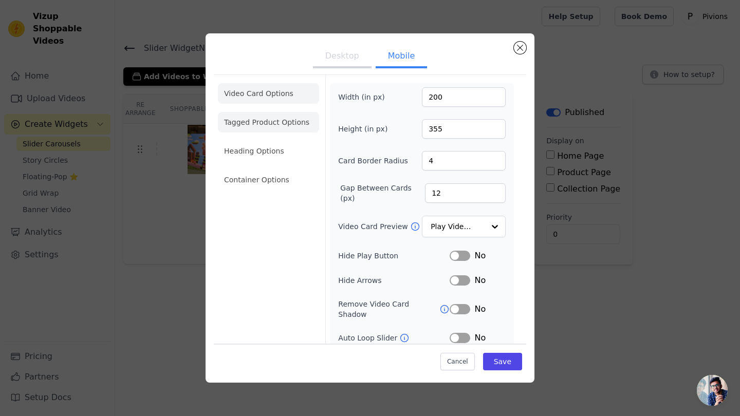
click at [291, 126] on li "Tagged Product Options" at bounding box center [268, 122] width 101 height 21
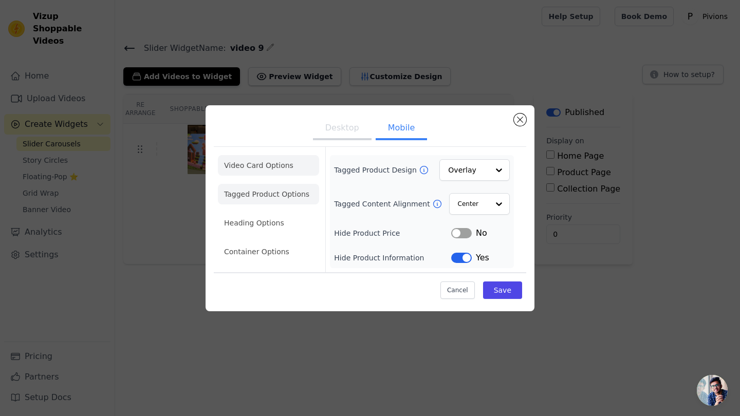
click at [262, 171] on li "Video Card Options" at bounding box center [268, 165] width 101 height 21
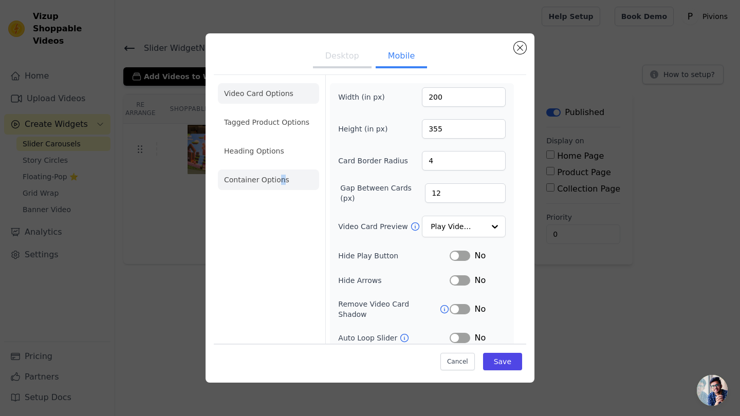
click at [280, 178] on li "Container Options" at bounding box center [268, 180] width 101 height 21
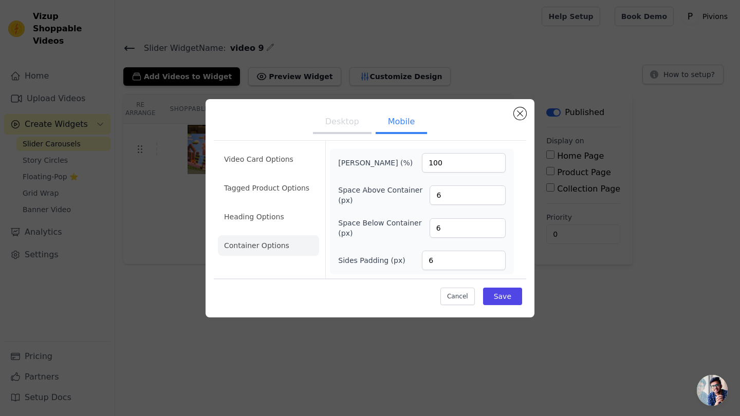
click at [527, 110] on div "Desktop Mobile Video Card Options Tagged Product Options Heading Options Contai…" at bounding box center [370, 208] width 329 height 218
click at [517, 114] on button "Close modal" at bounding box center [520, 113] width 12 height 12
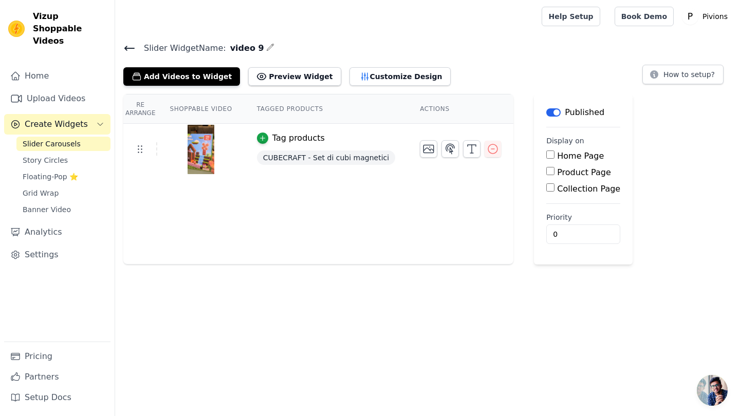
click at [68, 139] on span "Slider Carousels" at bounding box center [52, 144] width 58 height 10
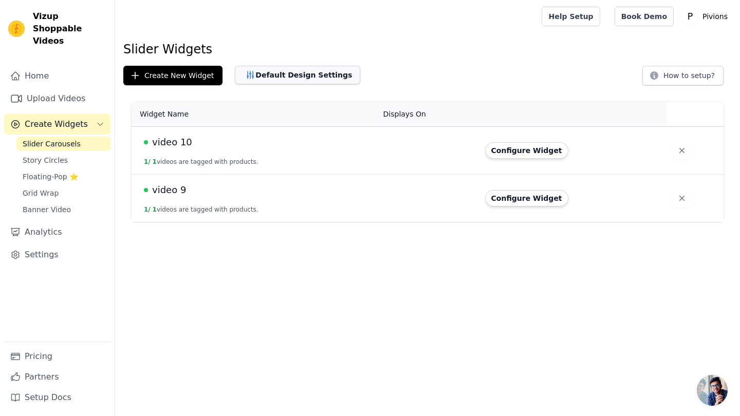
click at [275, 77] on button "Default Design Settings" at bounding box center [297, 75] width 125 height 19
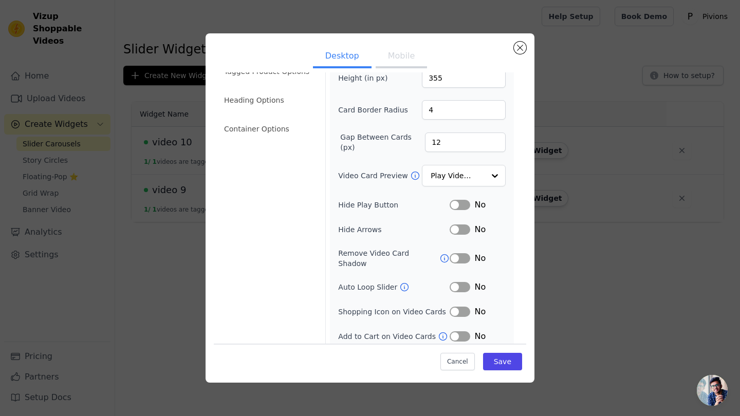
scroll to position [70, 0]
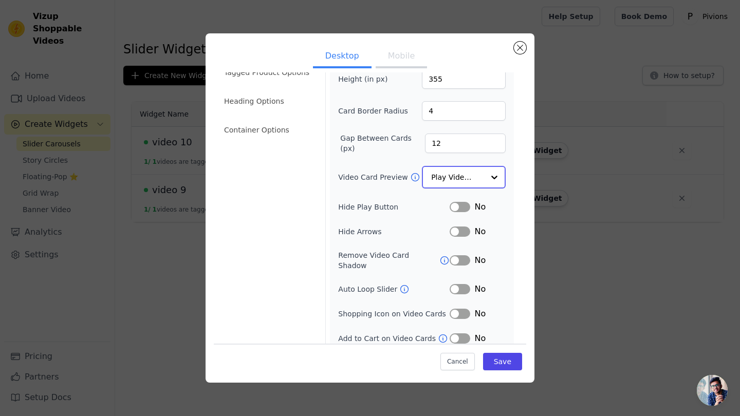
click at [441, 176] on input "Video Card Preview" at bounding box center [457, 177] width 53 height 21
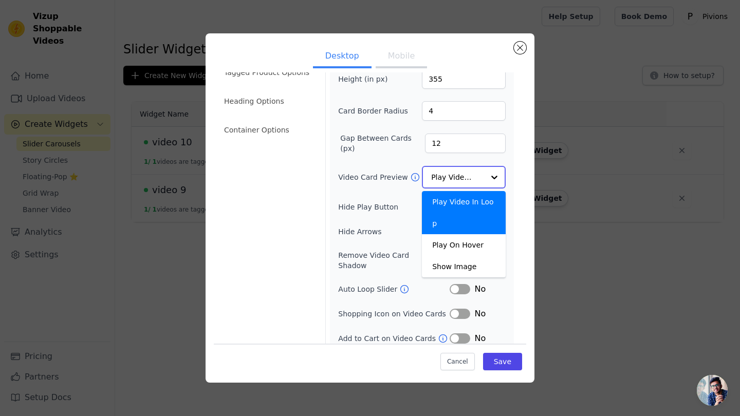
click at [441, 177] on input "Video Card Preview" at bounding box center [457, 177] width 53 height 21
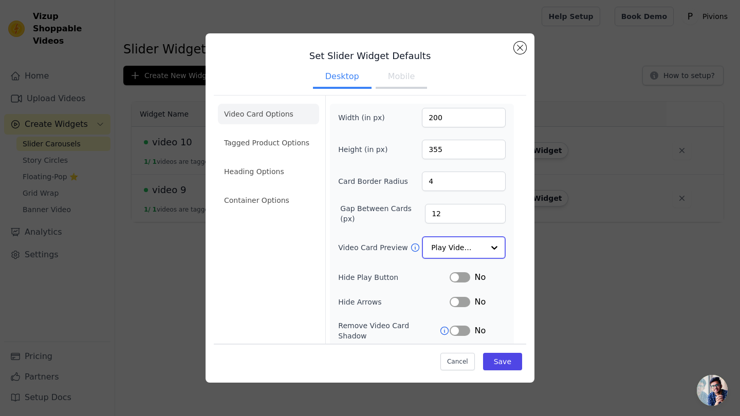
scroll to position [0, 0]
click at [414, 79] on button "Mobile" at bounding box center [401, 77] width 51 height 23
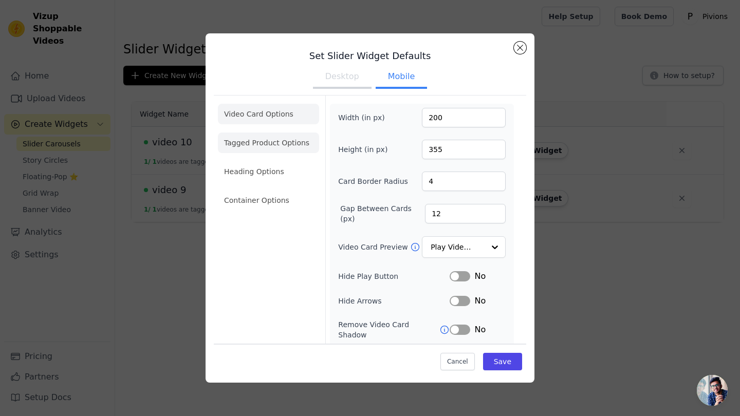
click at [291, 142] on li "Tagged Product Options" at bounding box center [268, 143] width 101 height 21
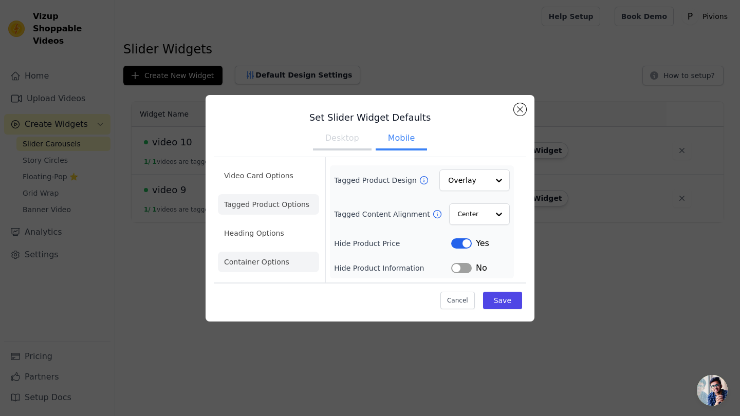
click at [284, 263] on li "Container Options" at bounding box center [268, 262] width 101 height 21
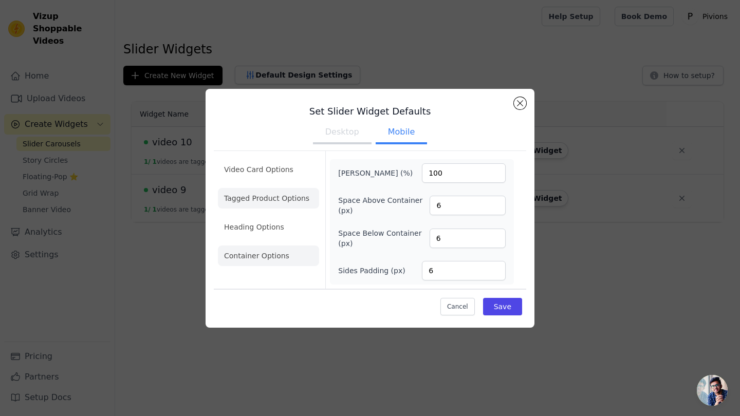
click at [291, 197] on li "Tagged Product Options" at bounding box center [268, 198] width 101 height 21
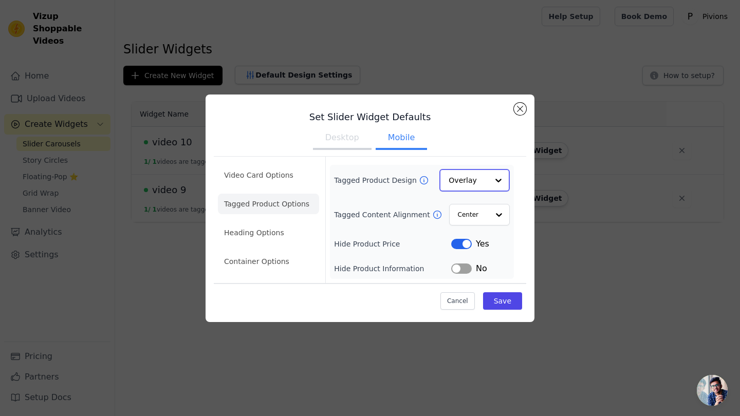
click at [477, 173] on input "Tagged Product Design" at bounding box center [469, 180] width 40 height 21
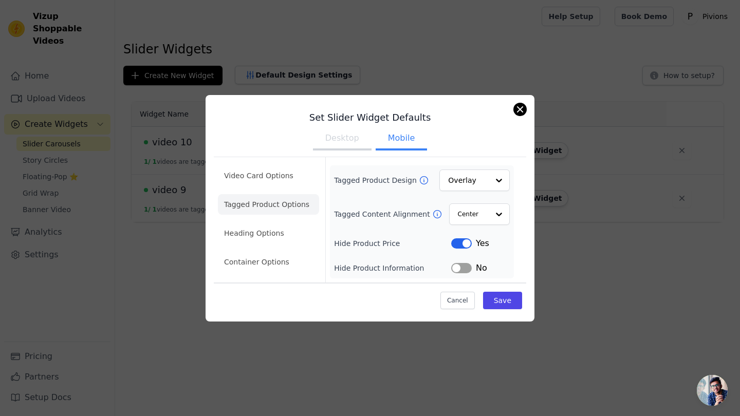
click at [522, 112] on button "Close modal" at bounding box center [520, 109] width 12 height 12
